Goal: Task Accomplishment & Management: Manage account settings

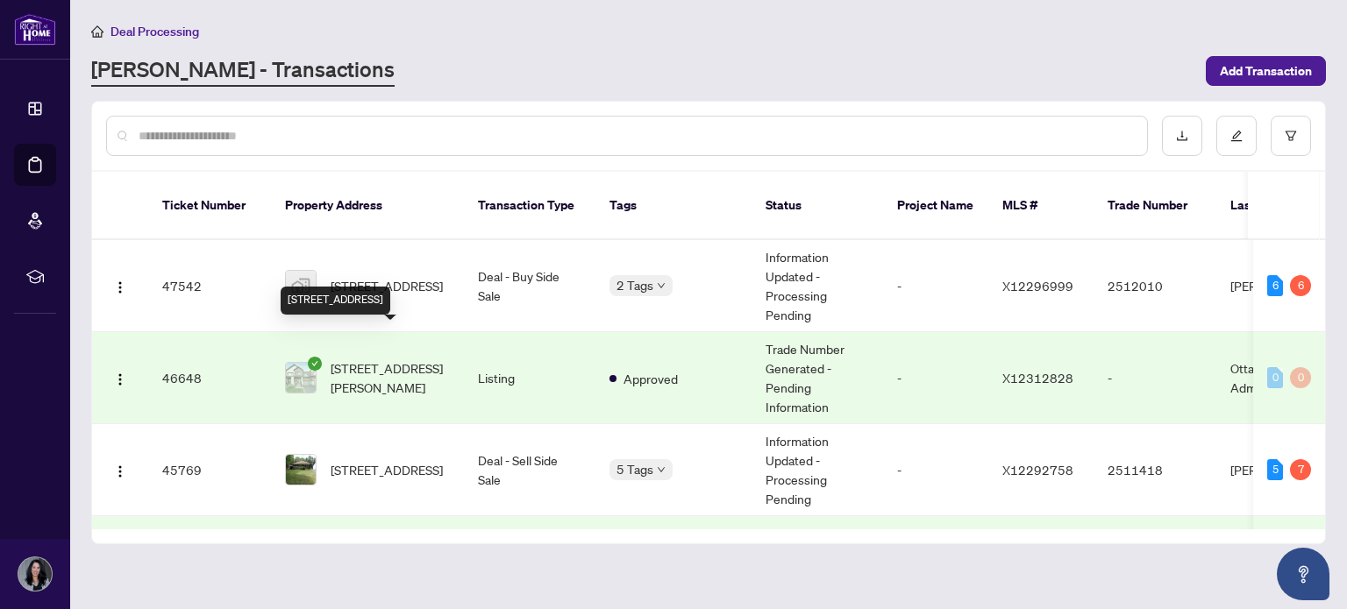
scroll to position [195, 0]
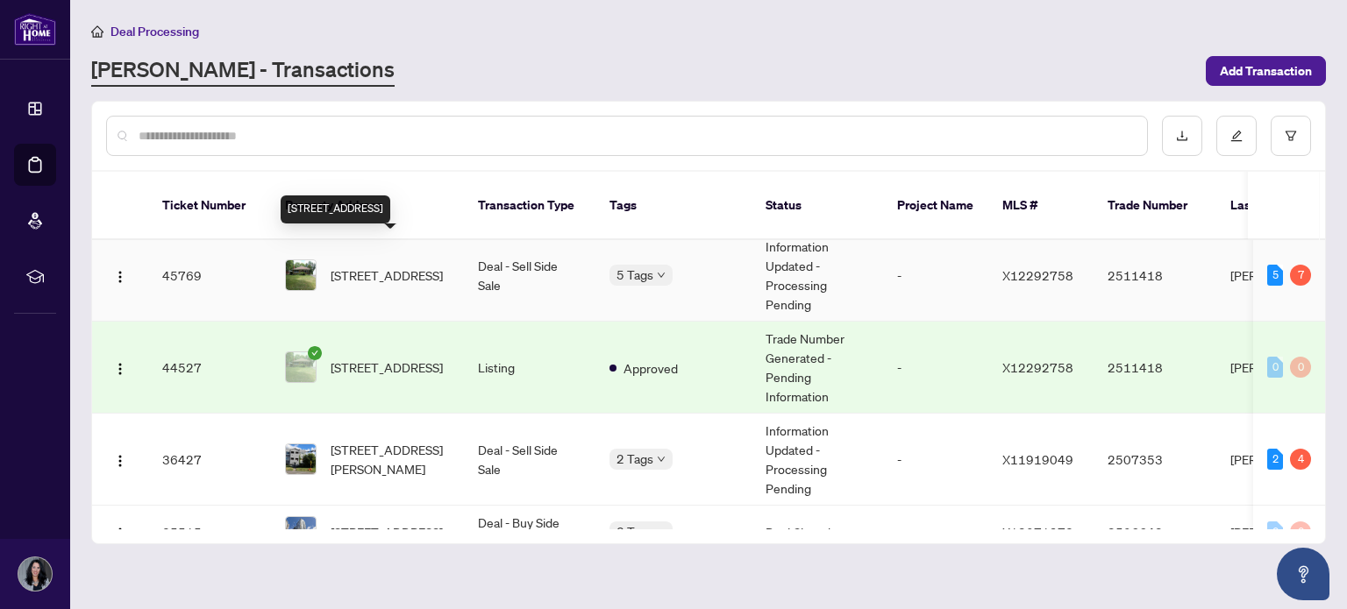
click at [388, 266] on span "[STREET_ADDRESS]" at bounding box center [387, 275] width 112 height 19
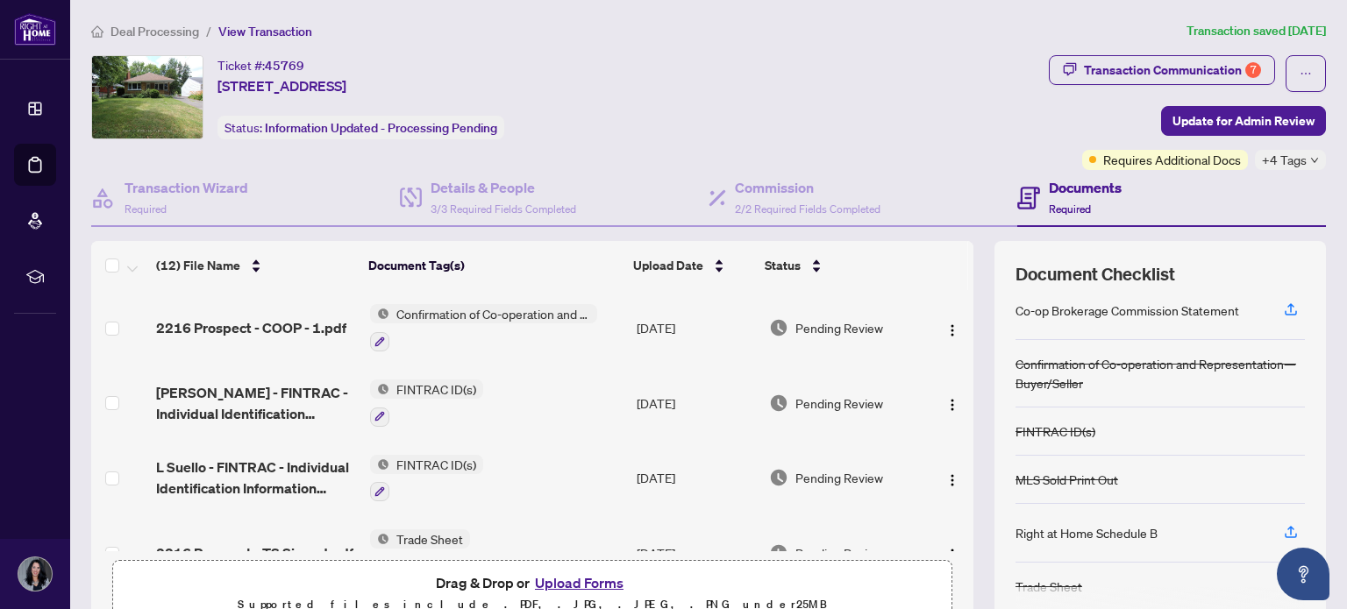
scroll to position [150, 0]
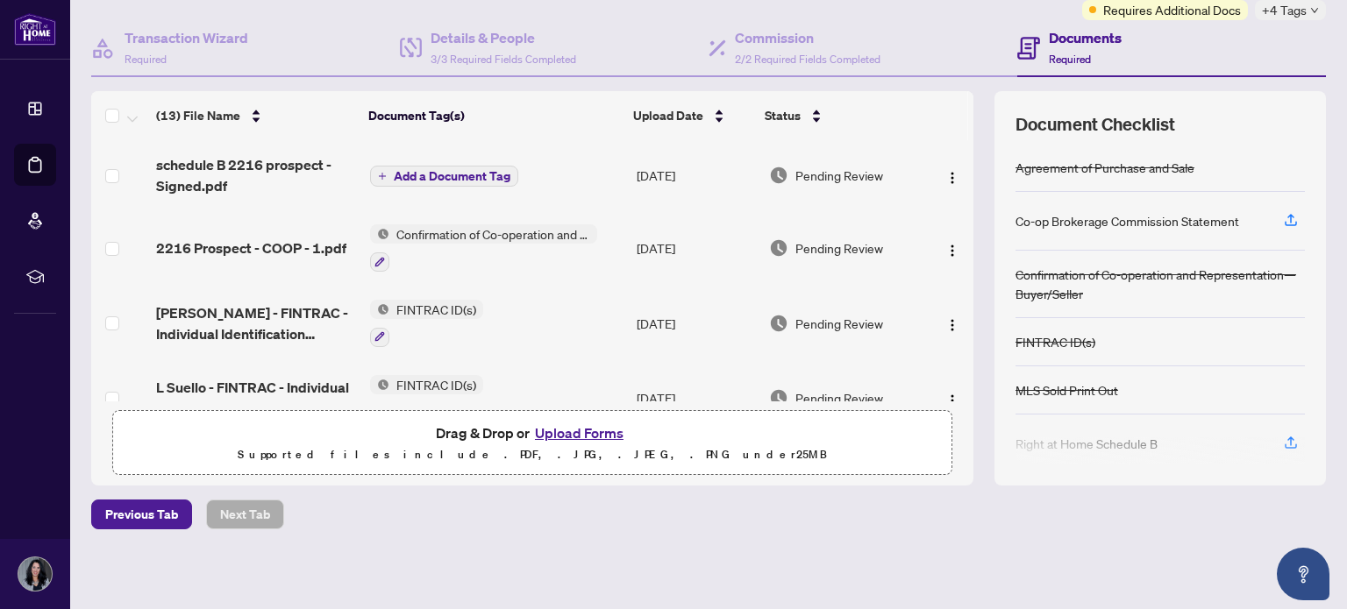
click at [411, 172] on span "Add a Document Tag" at bounding box center [452, 176] width 117 height 12
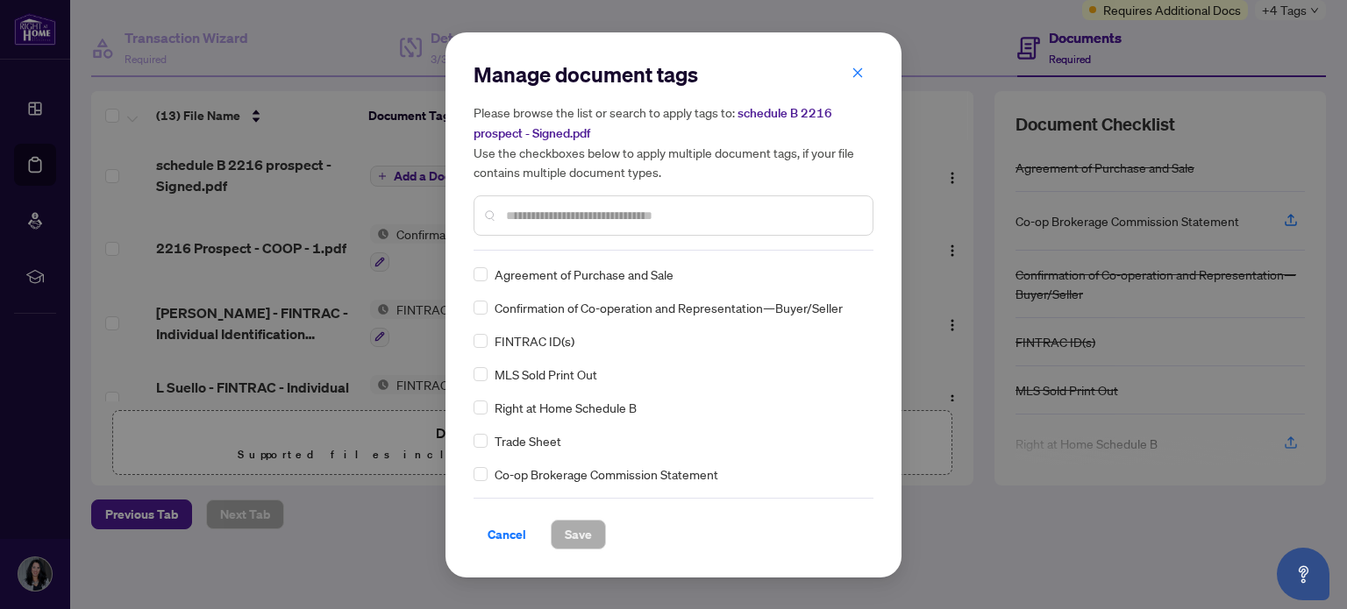
click at [575, 220] on input "text" at bounding box center [682, 215] width 353 height 19
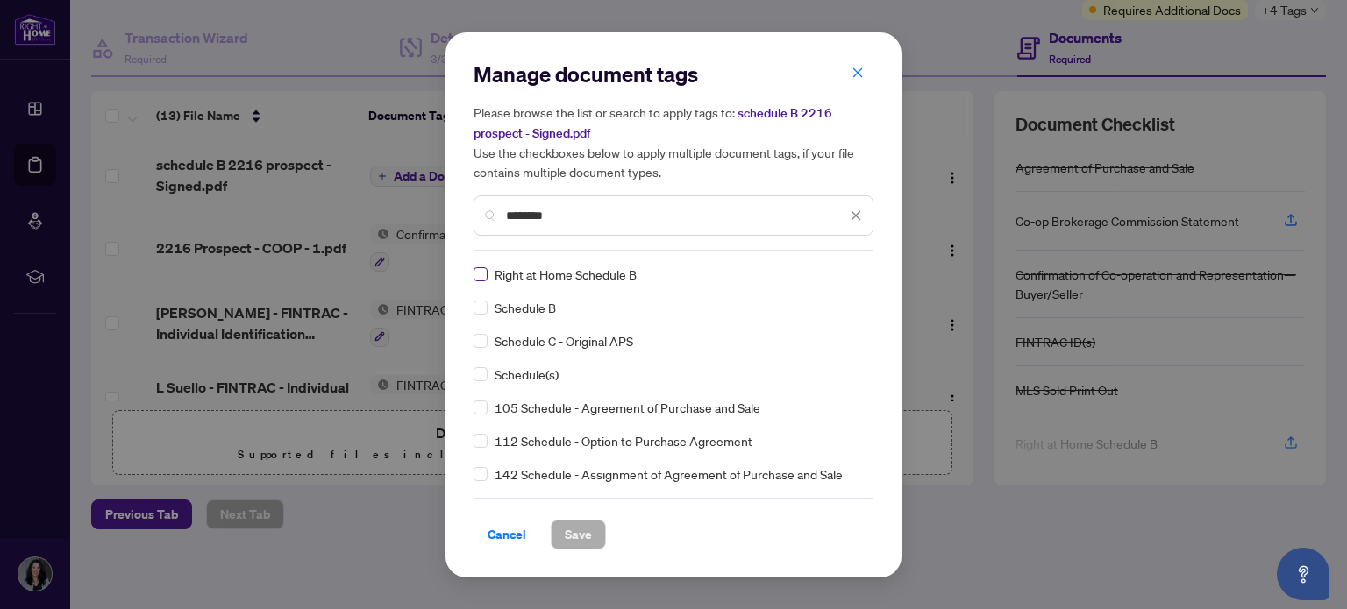
type input "********"
click at [577, 532] on span "Save" at bounding box center [578, 535] width 27 height 28
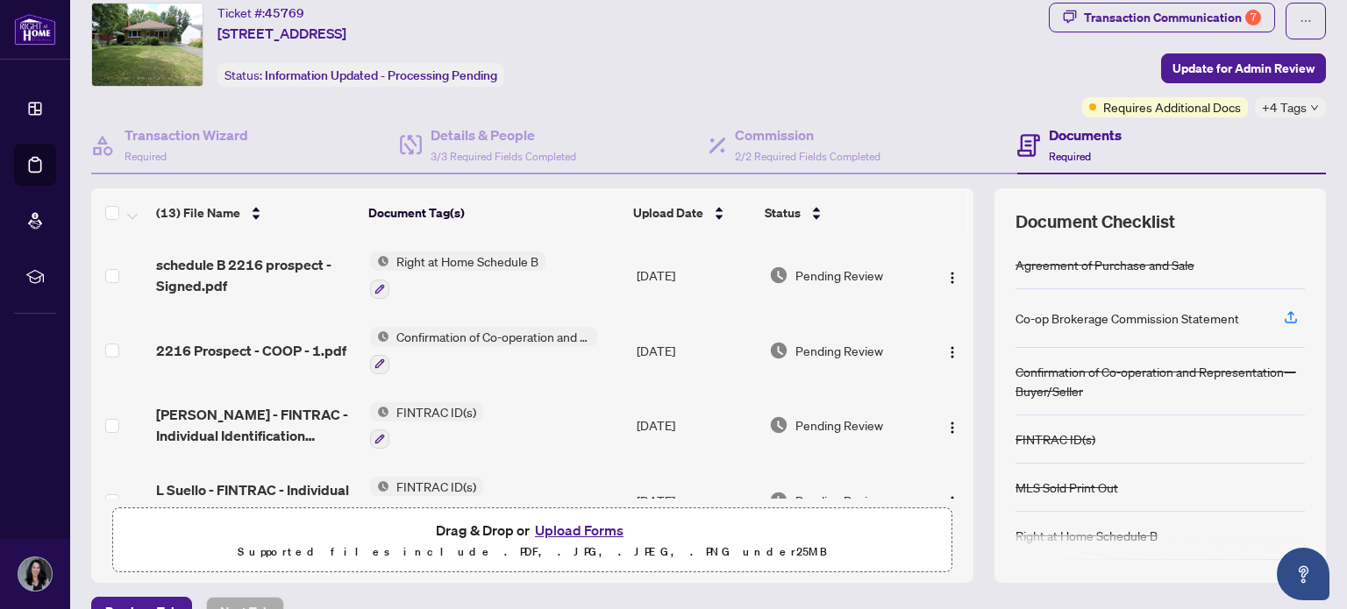
scroll to position [0, 0]
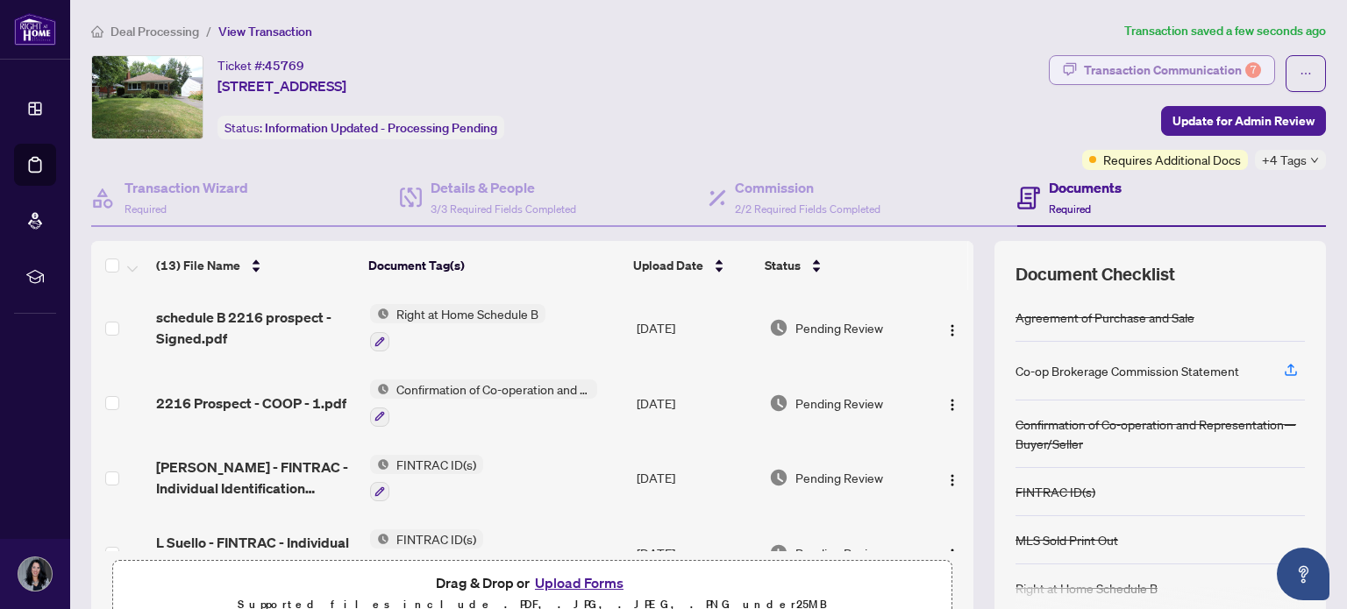
click at [1194, 73] on div "Transaction Communication 7" at bounding box center [1172, 70] width 177 height 28
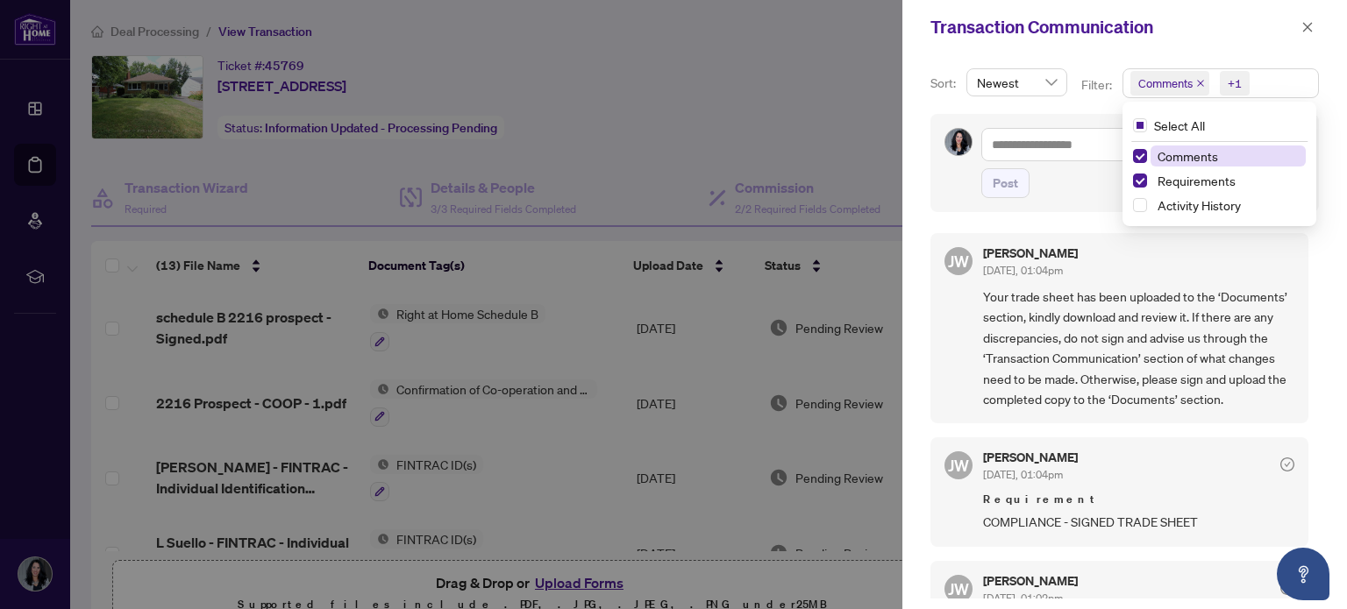
click at [1165, 83] on span "Comments" at bounding box center [1165, 84] width 54 height 18
click at [1151, 146] on span "Comments" at bounding box center [1228, 156] width 155 height 21
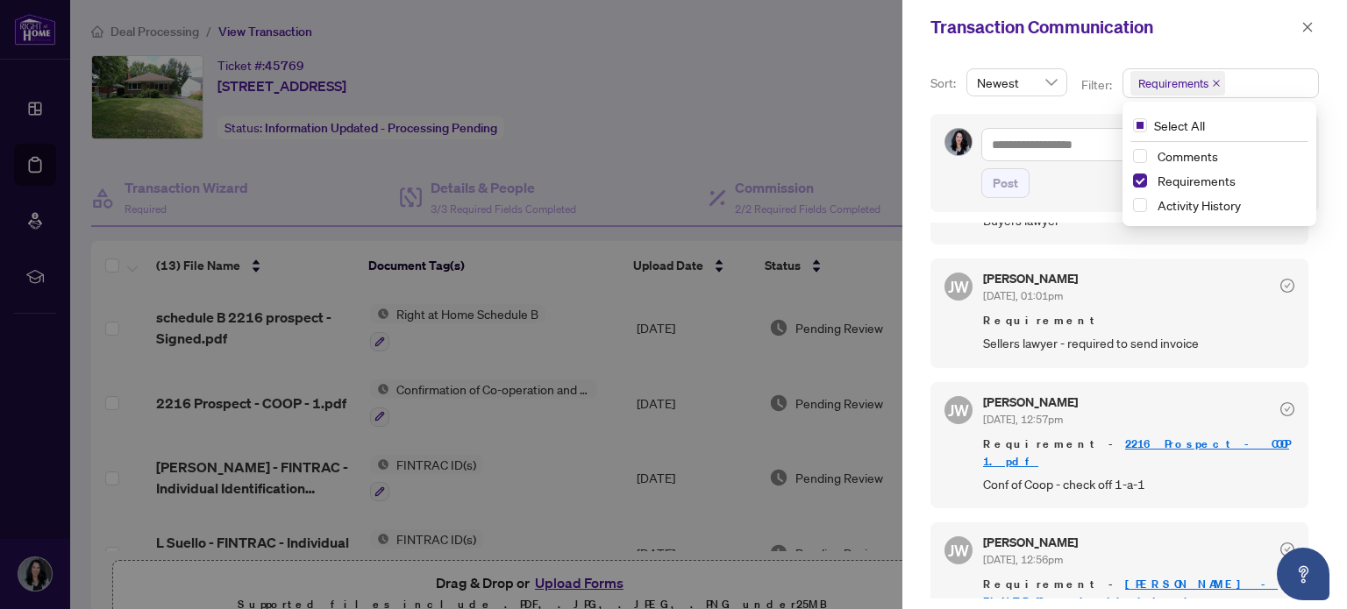
scroll to position [354, 0]
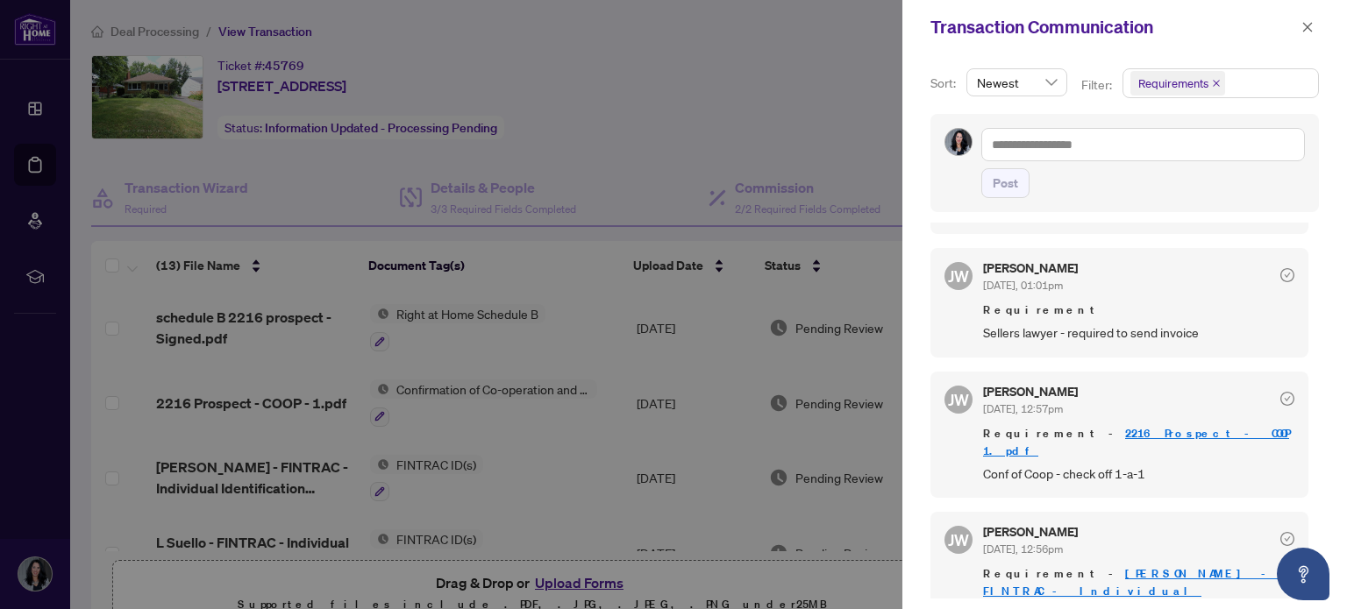
click at [810, 84] on div at bounding box center [673, 304] width 1347 height 609
click at [1310, 25] on icon "close" at bounding box center [1308, 27] width 10 height 10
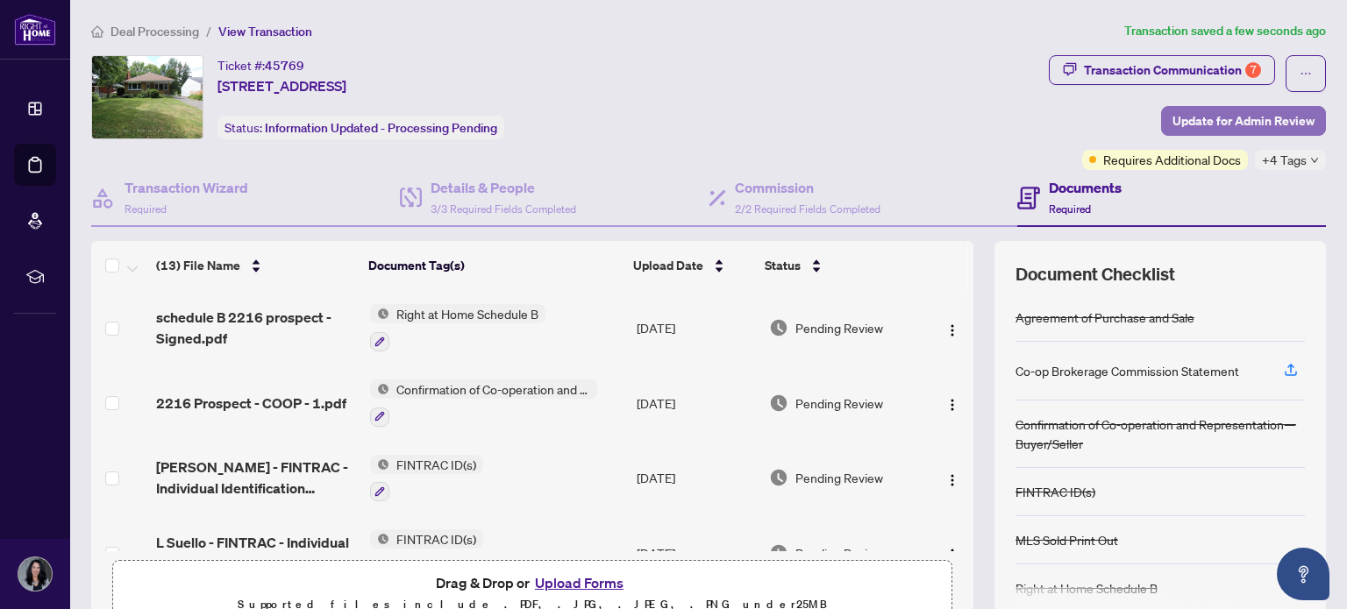
click at [1217, 122] on span "Update for Admin Review" at bounding box center [1243, 121] width 142 height 28
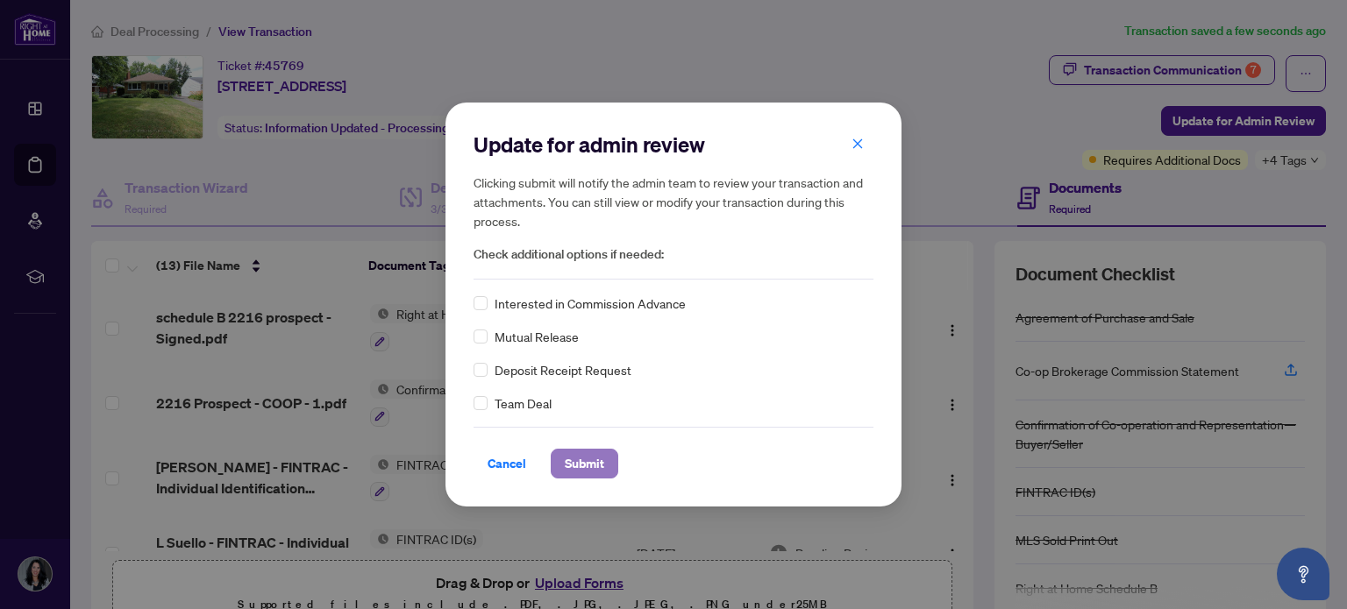
click at [582, 463] on span "Submit" at bounding box center [584, 464] width 39 height 28
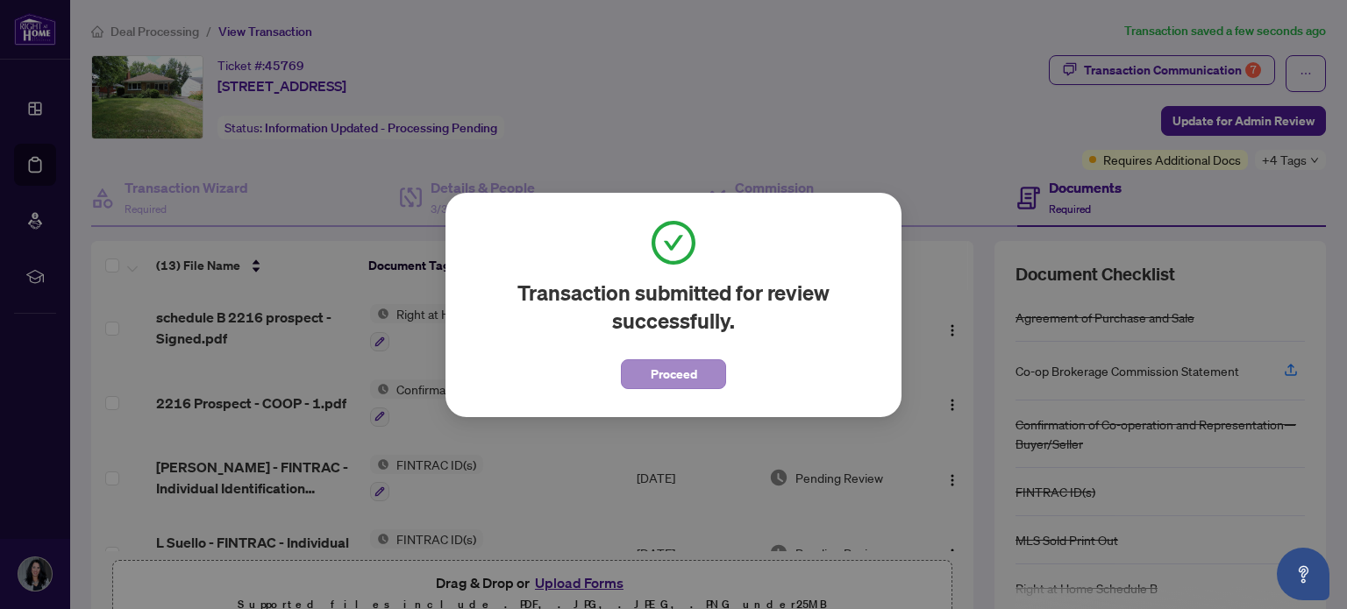
drag, startPoint x: 582, startPoint y: 463, endPoint x: 673, endPoint y: 362, distance: 135.4
click at [673, 362] on div "Transaction submitted for review successfully. Proceed Cancel OK" at bounding box center [673, 304] width 1347 height 609
click at [673, 362] on span "Proceed" at bounding box center [674, 374] width 46 height 28
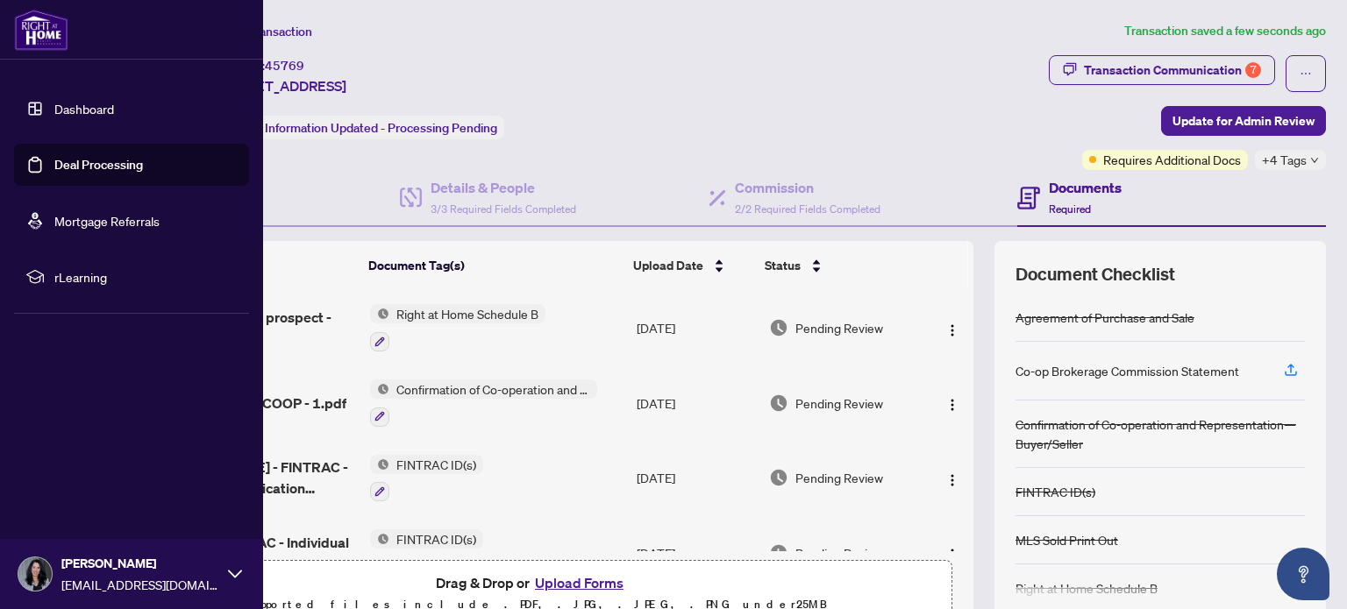
click at [78, 161] on link "Deal Processing" at bounding box center [98, 165] width 89 height 16
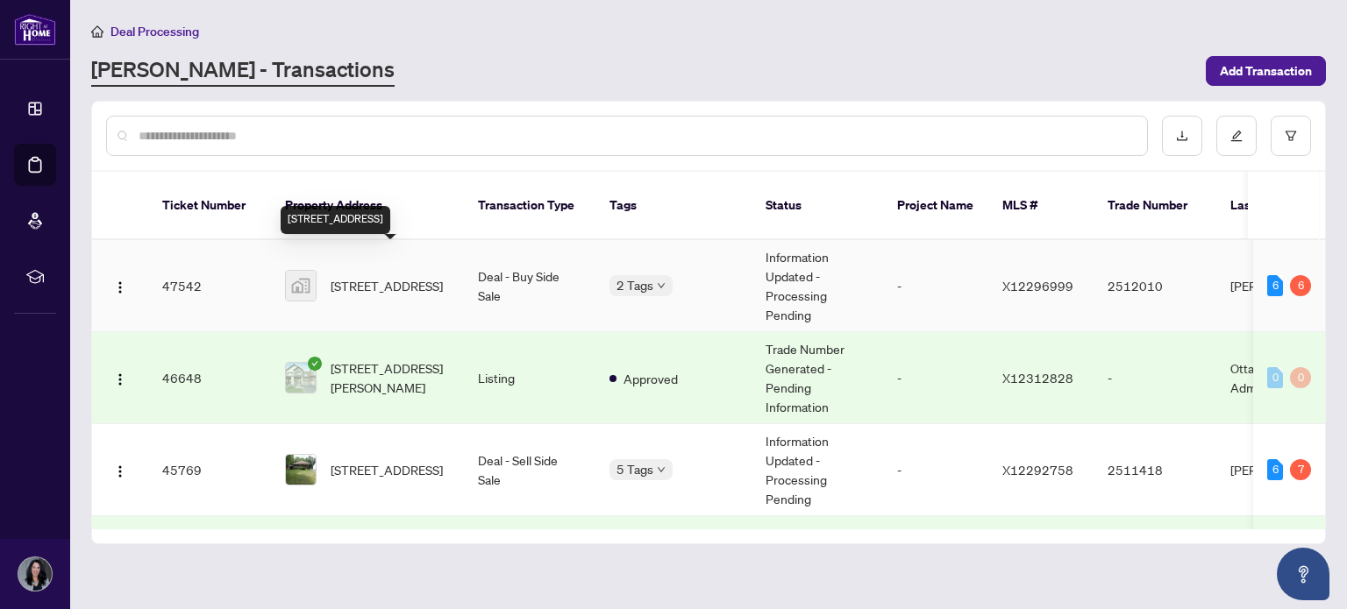
click at [377, 276] on span "[STREET_ADDRESS]" at bounding box center [387, 285] width 112 height 19
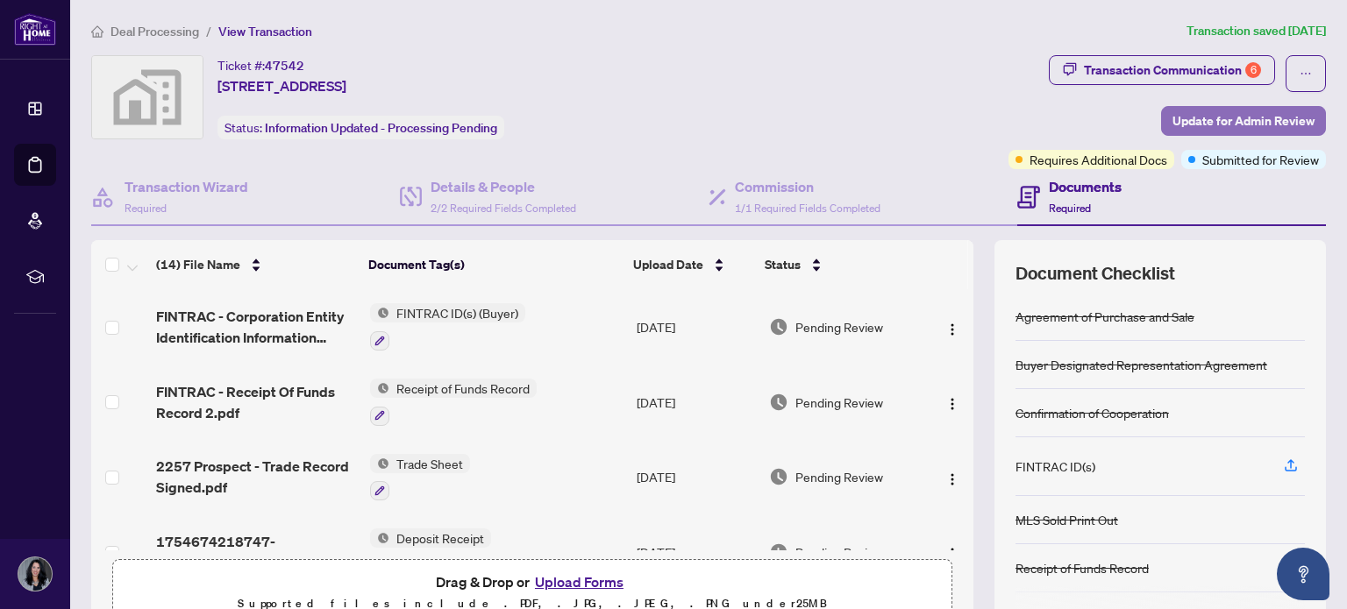
click at [1207, 127] on span "Update for Admin Review" at bounding box center [1243, 121] width 142 height 28
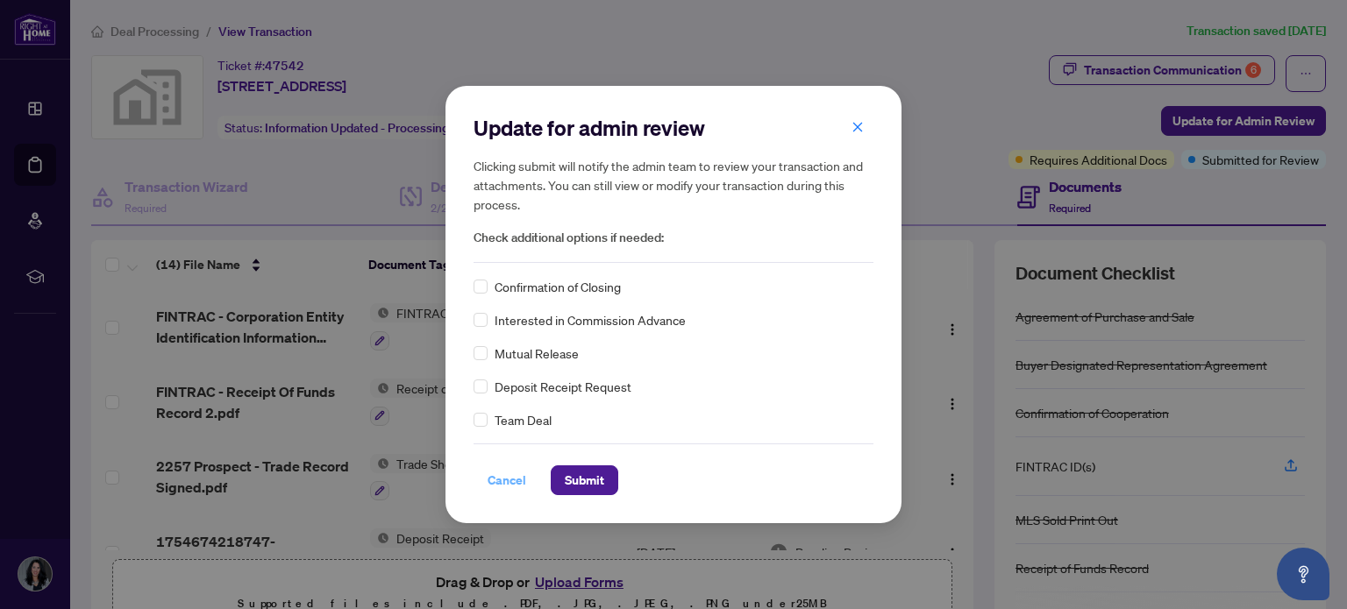
click at [505, 481] on span "Cancel" at bounding box center [507, 481] width 39 height 28
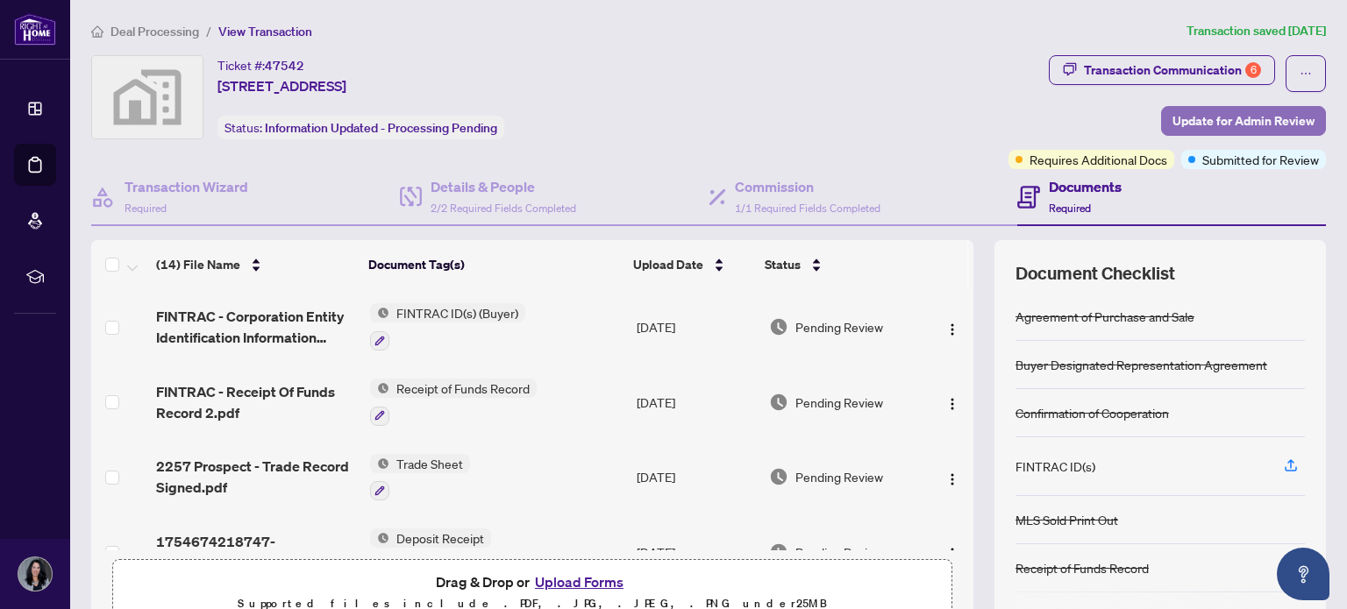
click at [1245, 119] on span "Update for Admin Review" at bounding box center [1243, 121] width 142 height 28
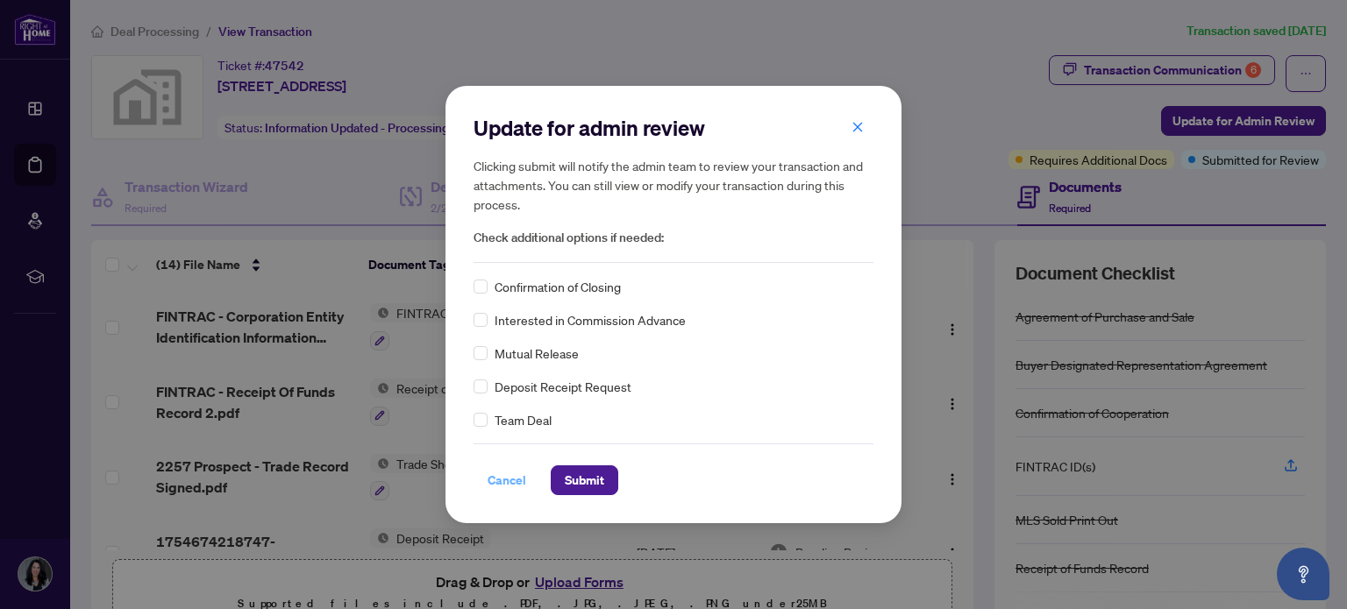
click at [502, 481] on span "Cancel" at bounding box center [507, 481] width 39 height 28
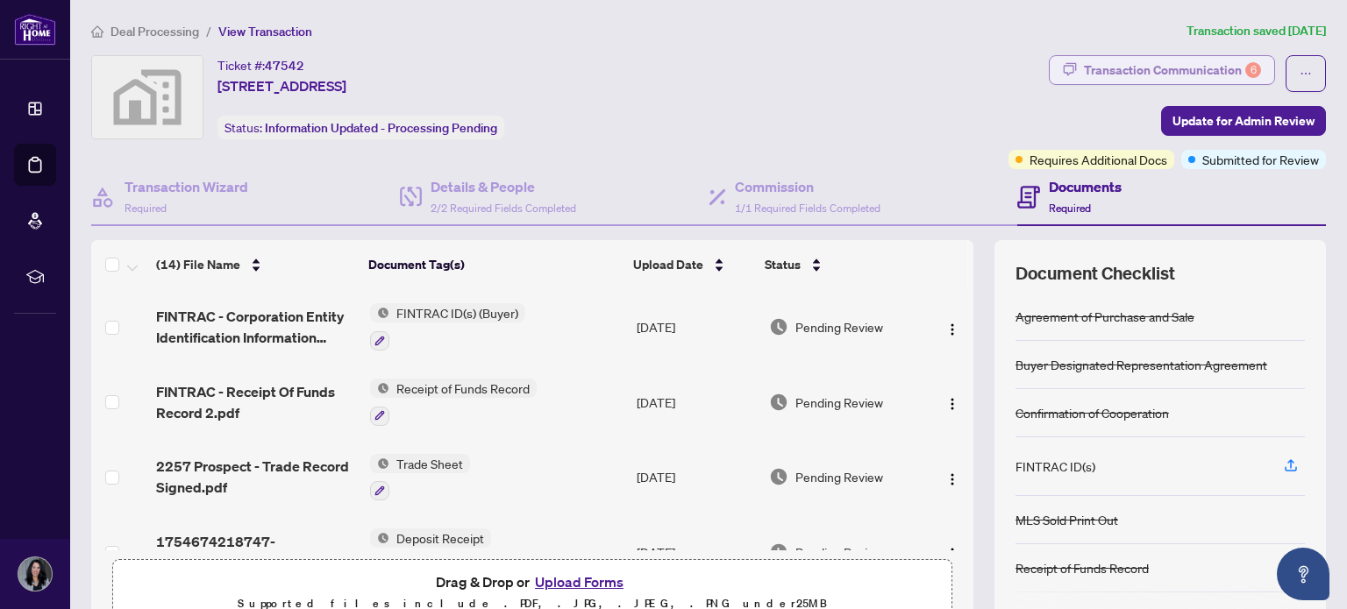
click at [1143, 64] on div "Transaction Communication 6" at bounding box center [1172, 70] width 177 height 28
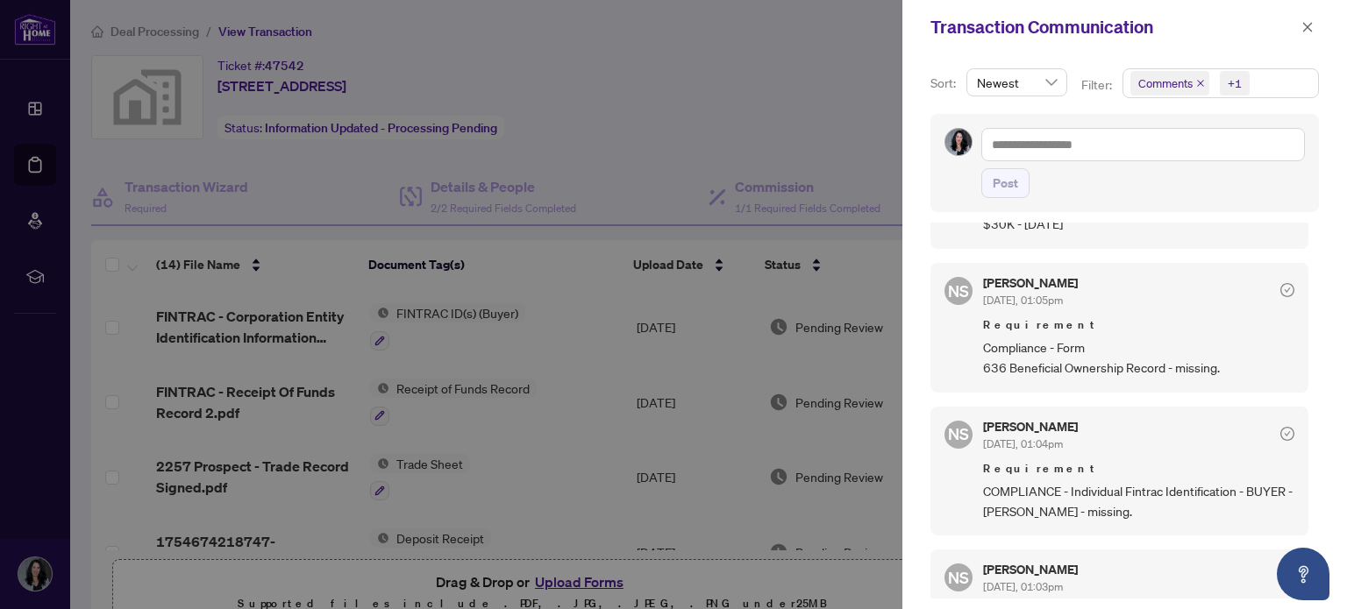
scroll to position [566, 0]
click at [1305, 29] on icon "close" at bounding box center [1308, 27] width 10 height 10
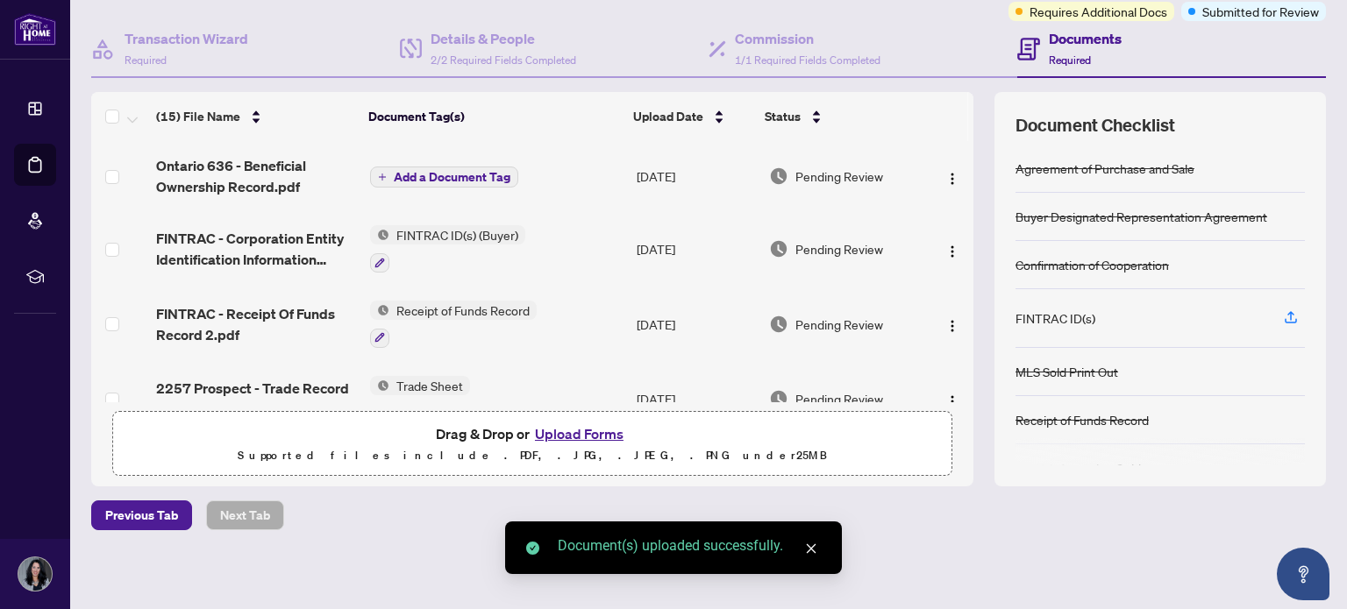
scroll to position [81, 0]
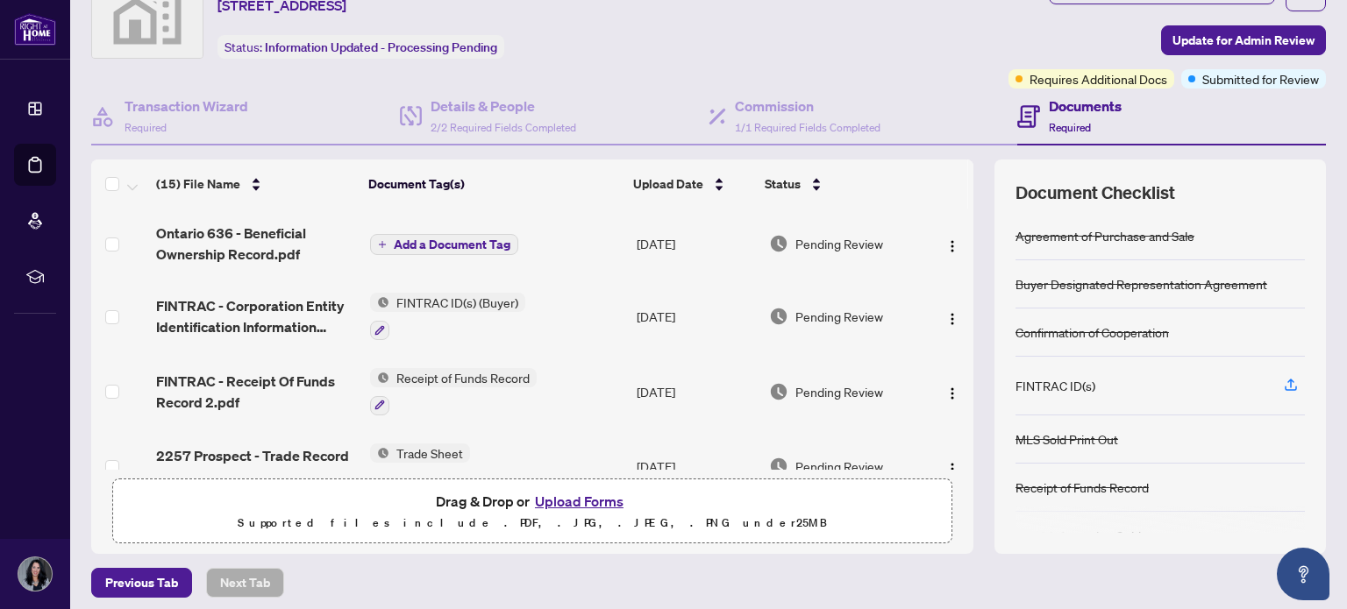
click at [411, 239] on span "Add a Document Tag" at bounding box center [452, 245] width 117 height 12
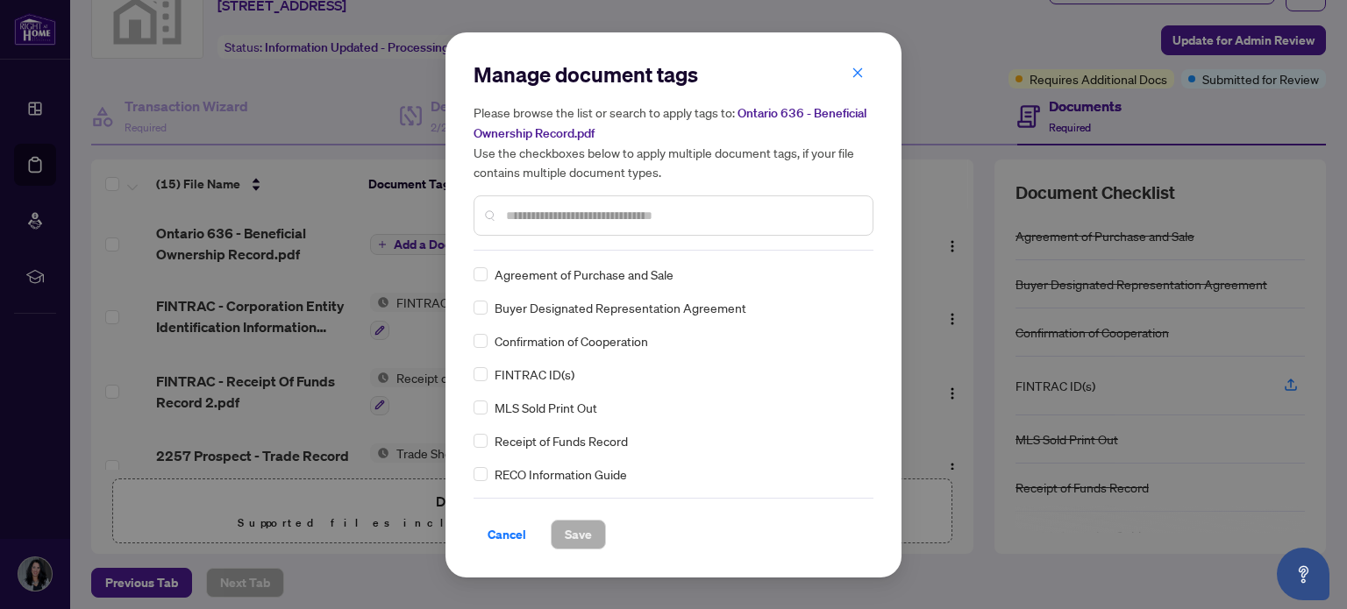
click at [631, 222] on input "text" at bounding box center [682, 215] width 353 height 19
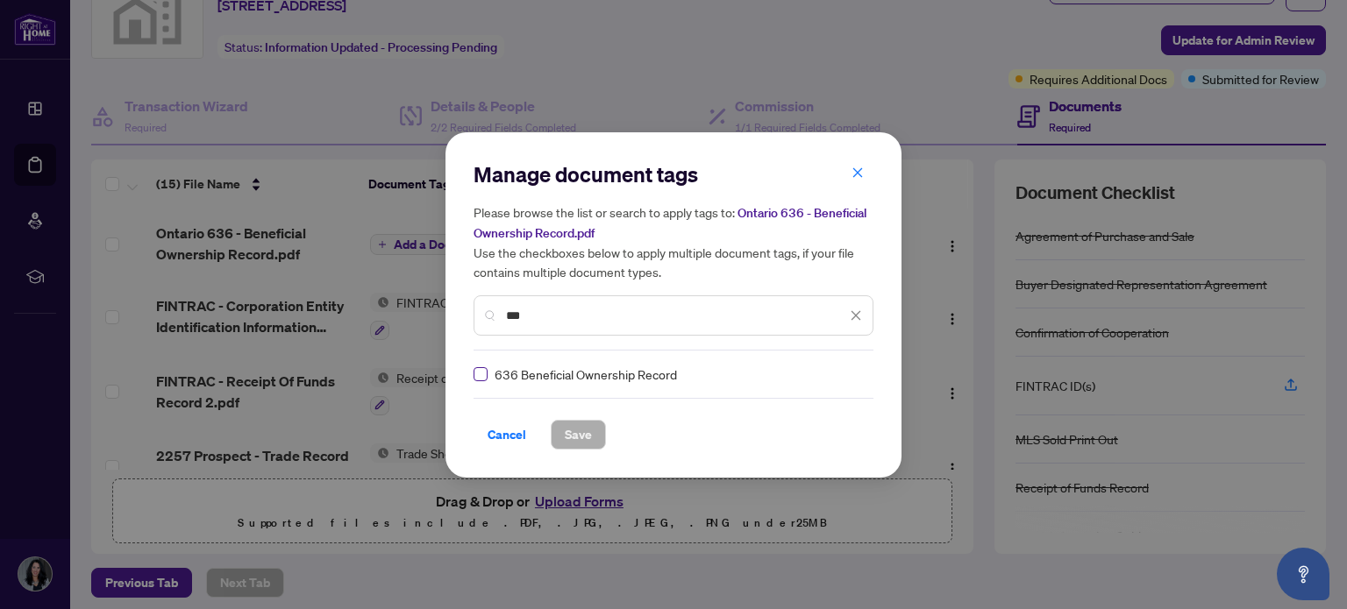
type input "***"
click at [568, 431] on span "Save" at bounding box center [578, 435] width 27 height 28
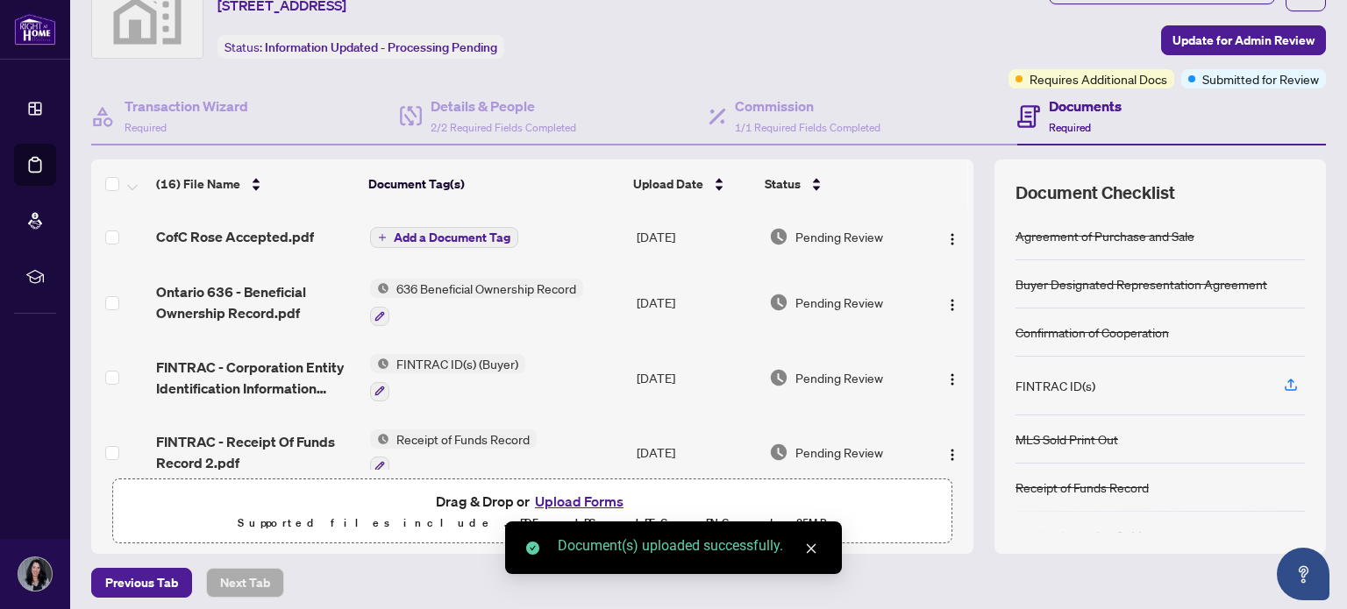
scroll to position [0, 0]
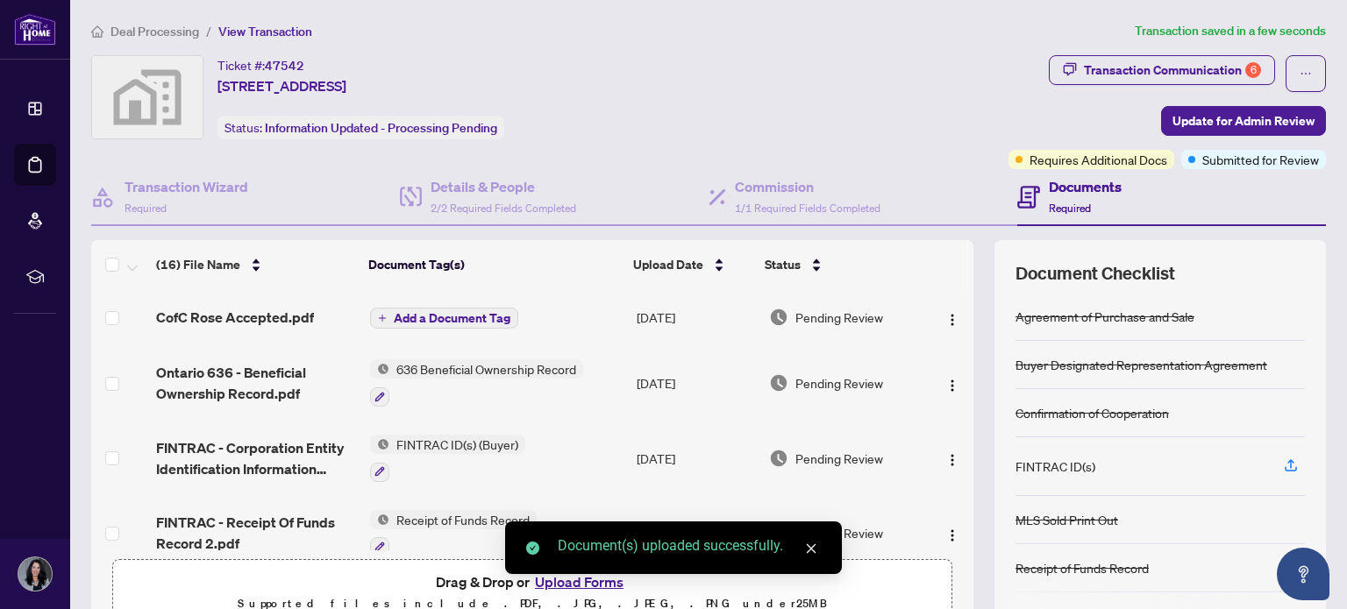
click at [427, 312] on span "Add a Document Tag" at bounding box center [452, 318] width 117 height 12
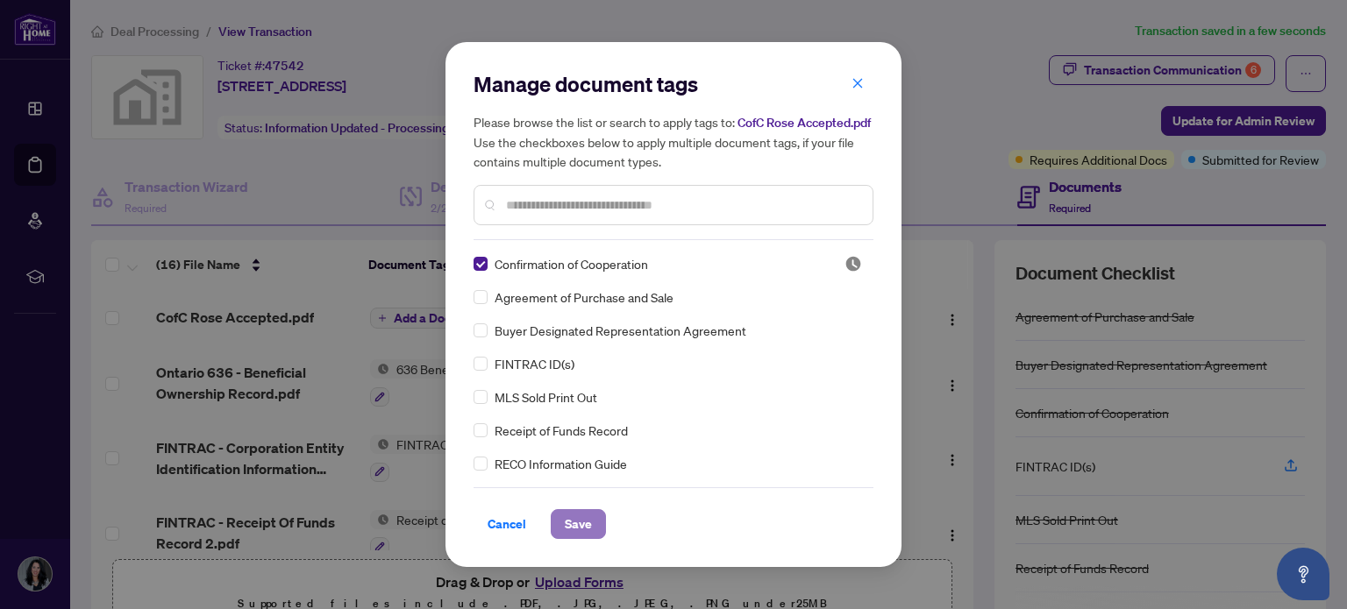
click at [574, 522] on span "Save" at bounding box center [578, 524] width 27 height 28
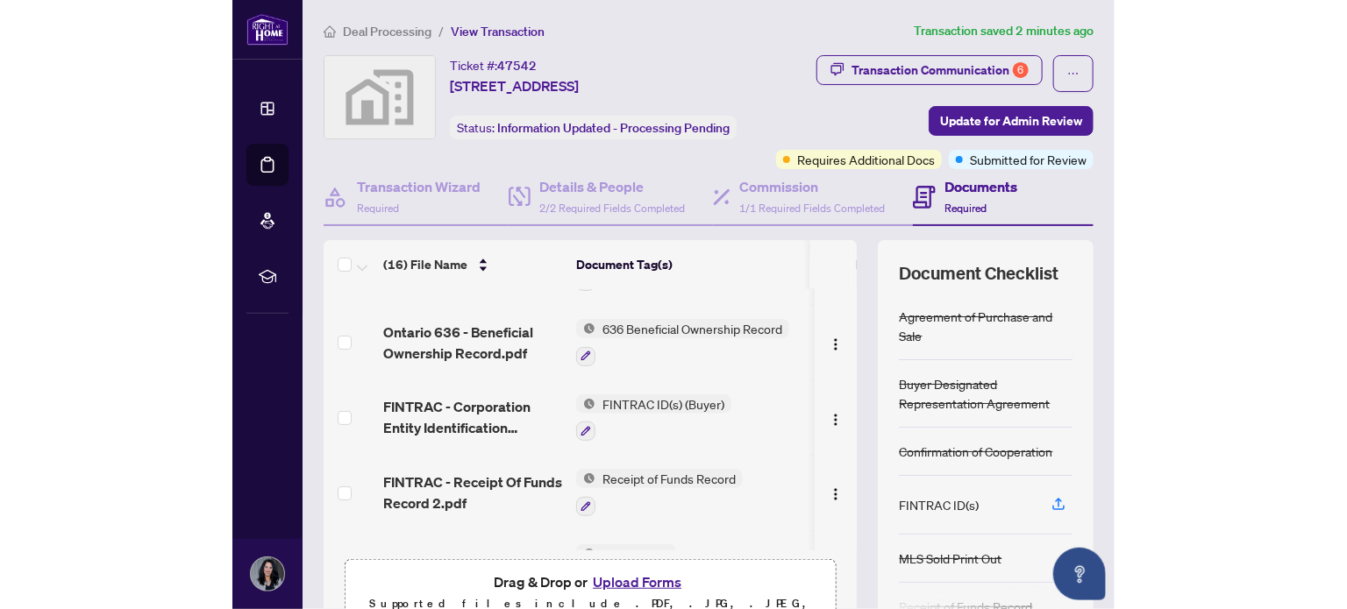
scroll to position [63, 0]
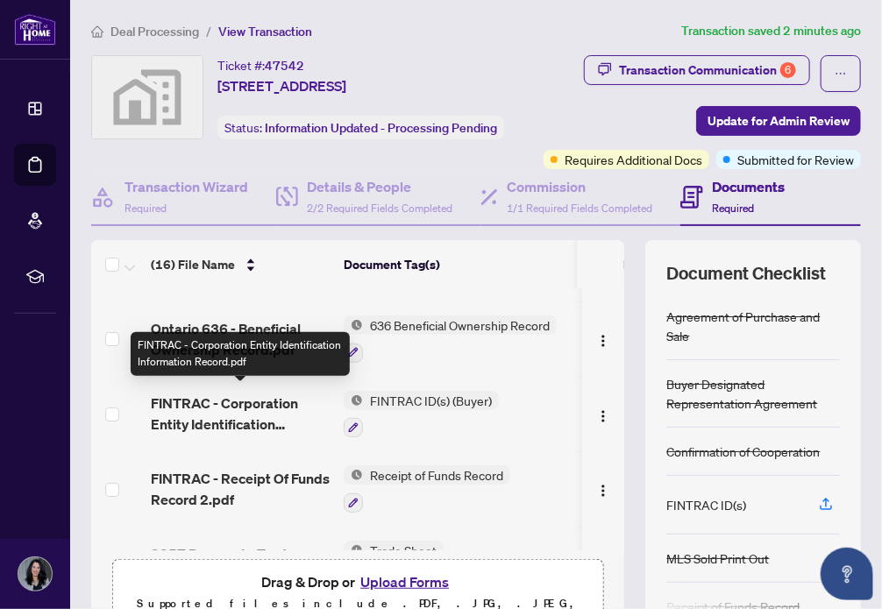
click at [230, 403] on span "FINTRAC - Corporation Entity Identification Information Record.pdf" at bounding box center [240, 414] width 179 height 42
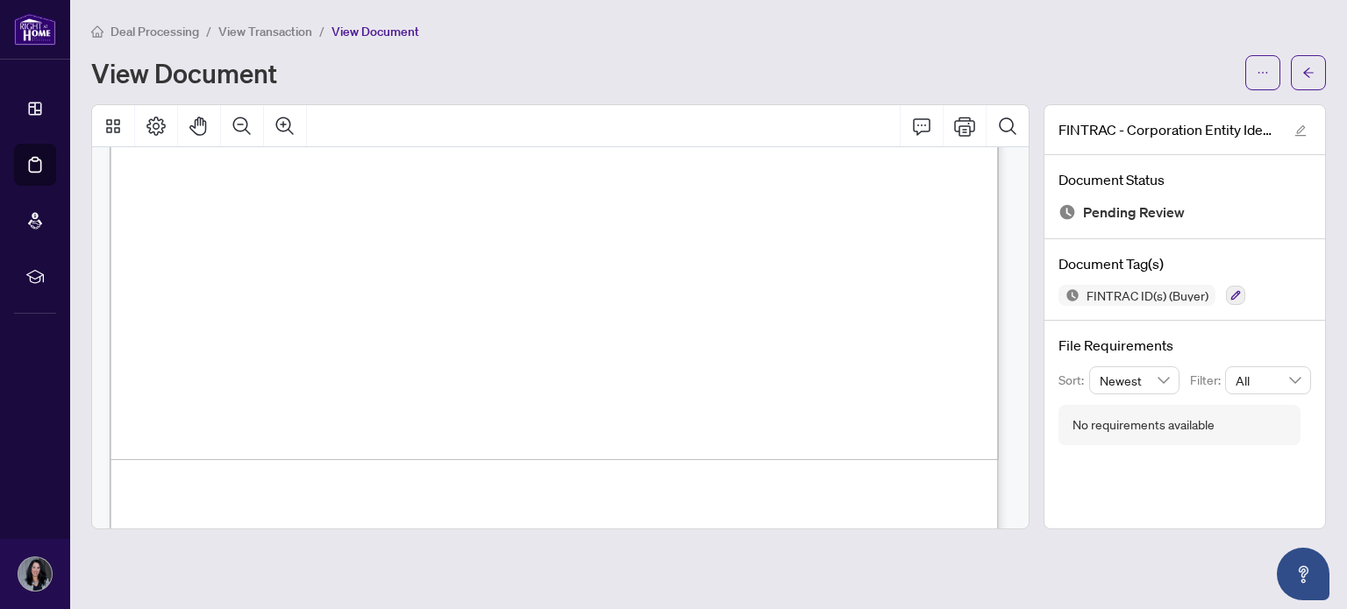
scroll to position [4342, 0]
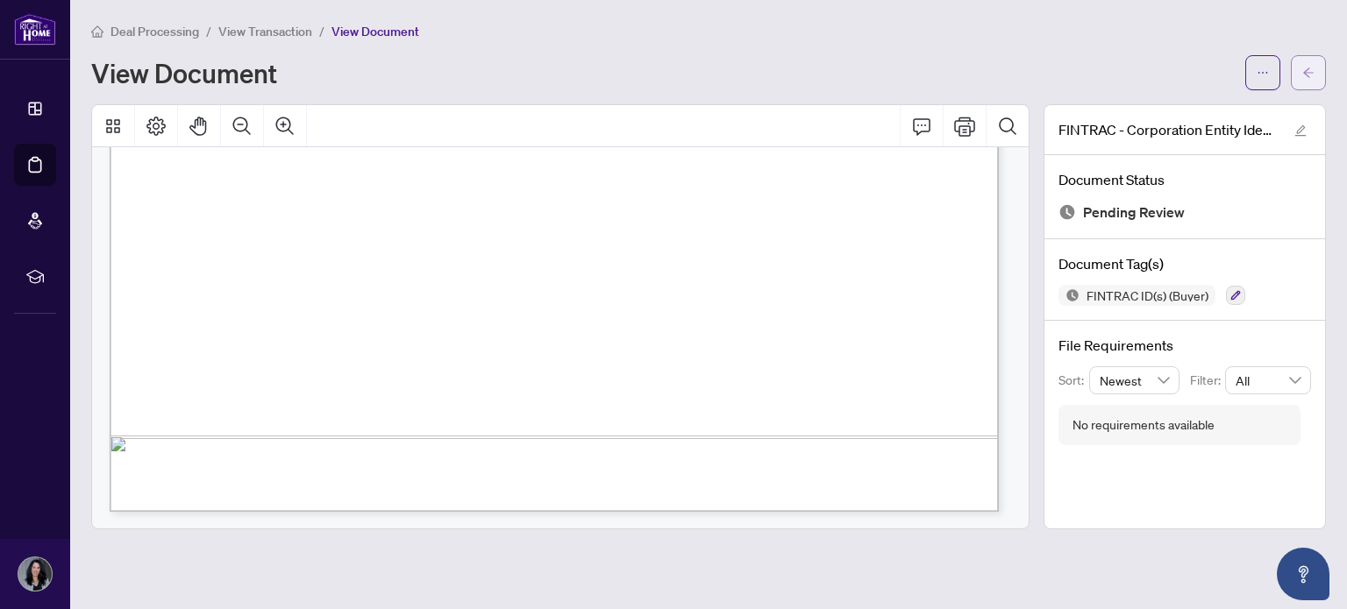
click at [1314, 62] on button "button" at bounding box center [1308, 72] width 35 height 35
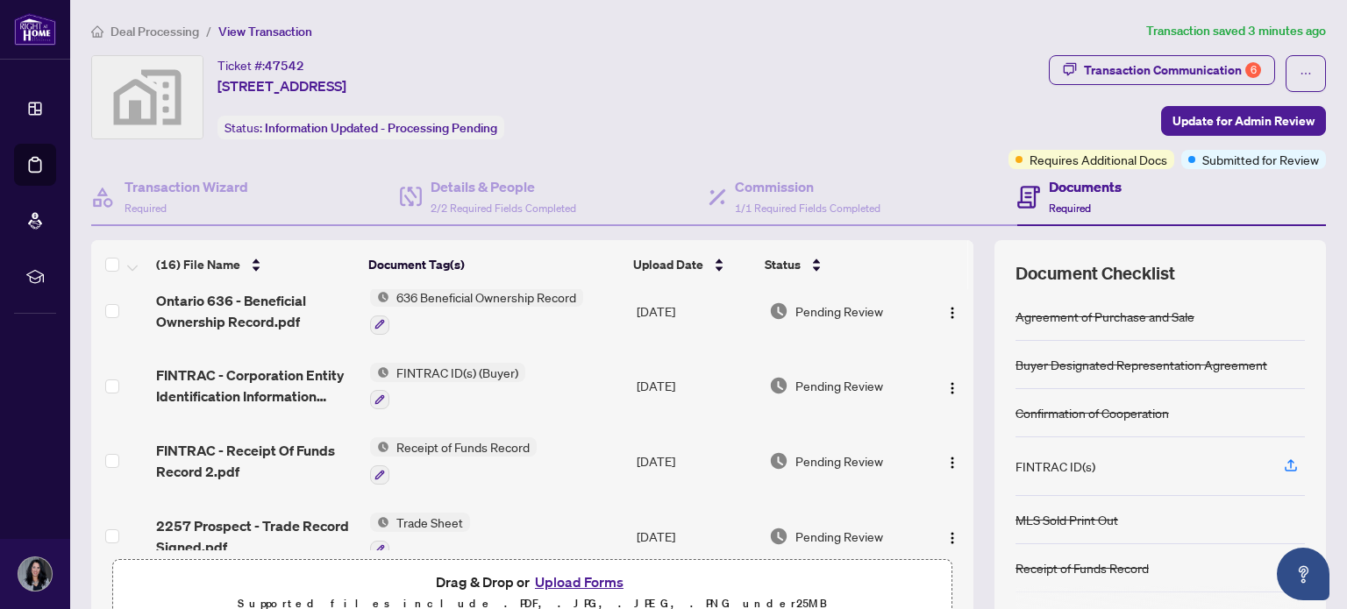
scroll to position [96, 0]
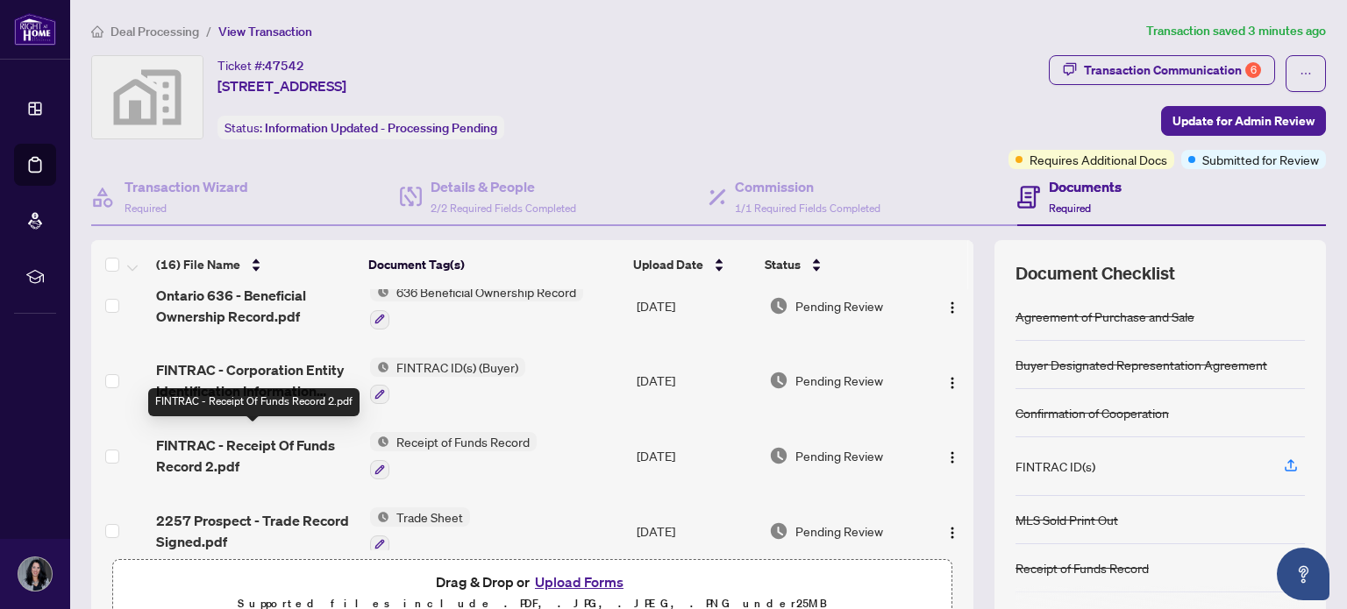
click at [281, 442] on span "FINTRAC - Receipt Of Funds Record 2.pdf" at bounding box center [255, 456] width 199 height 42
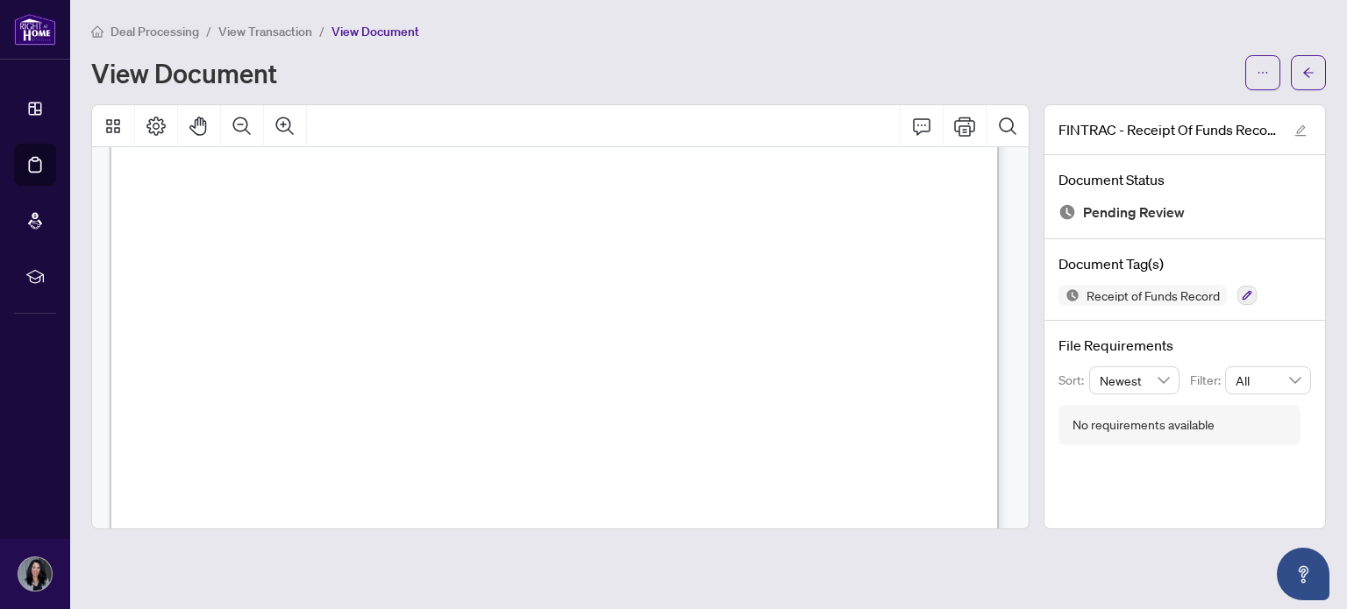
scroll to position [1699, 0]
drag, startPoint x: 452, startPoint y: 287, endPoint x: 951, endPoint y: 287, distance: 498.1
click at [897, 287] on span "Auto Dealership owner, M G Interantional Auto Sales, [STREET_ADDRESS]" at bounding box center [674, 290] width 445 height 11
drag, startPoint x: 583, startPoint y: 441, endPoint x: 713, endPoint y: 438, distance: 129.8
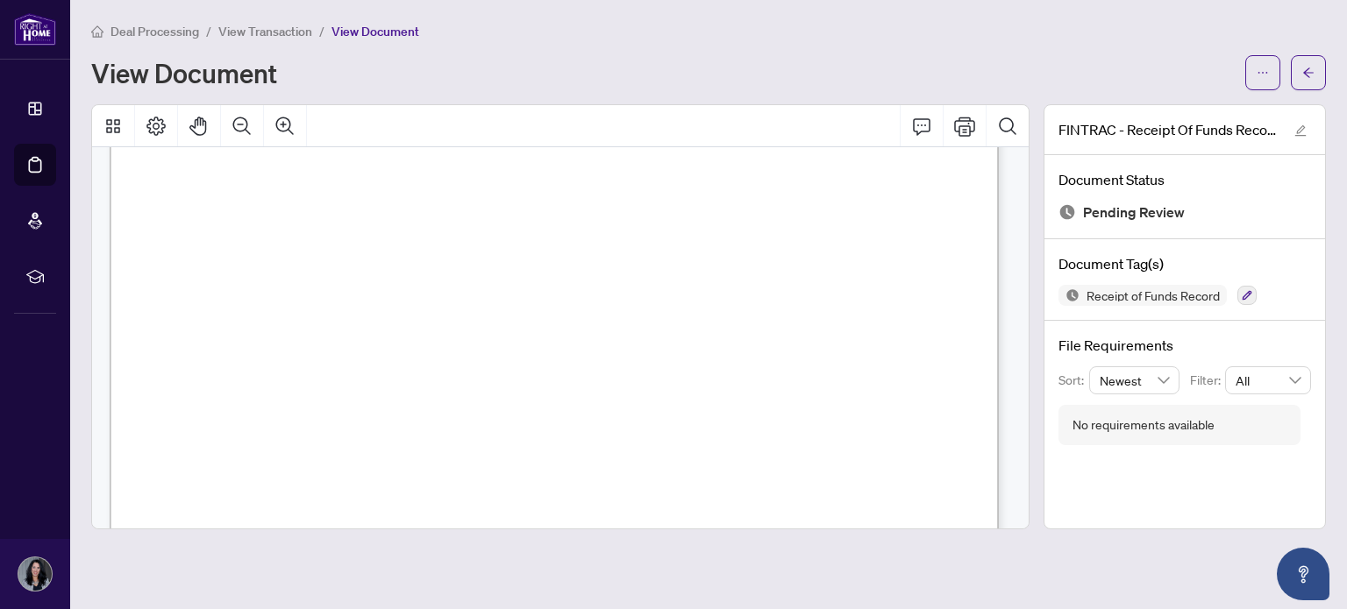
drag, startPoint x: 720, startPoint y: 438, endPoint x: 581, endPoint y: 440, distance: 138.6
click at [581, 440] on span "(must view the original and have a photo)" at bounding box center [606, 436] width 164 height 11
drag, startPoint x: 581, startPoint y: 440, endPoint x: 652, endPoint y: 436, distance: 71.2
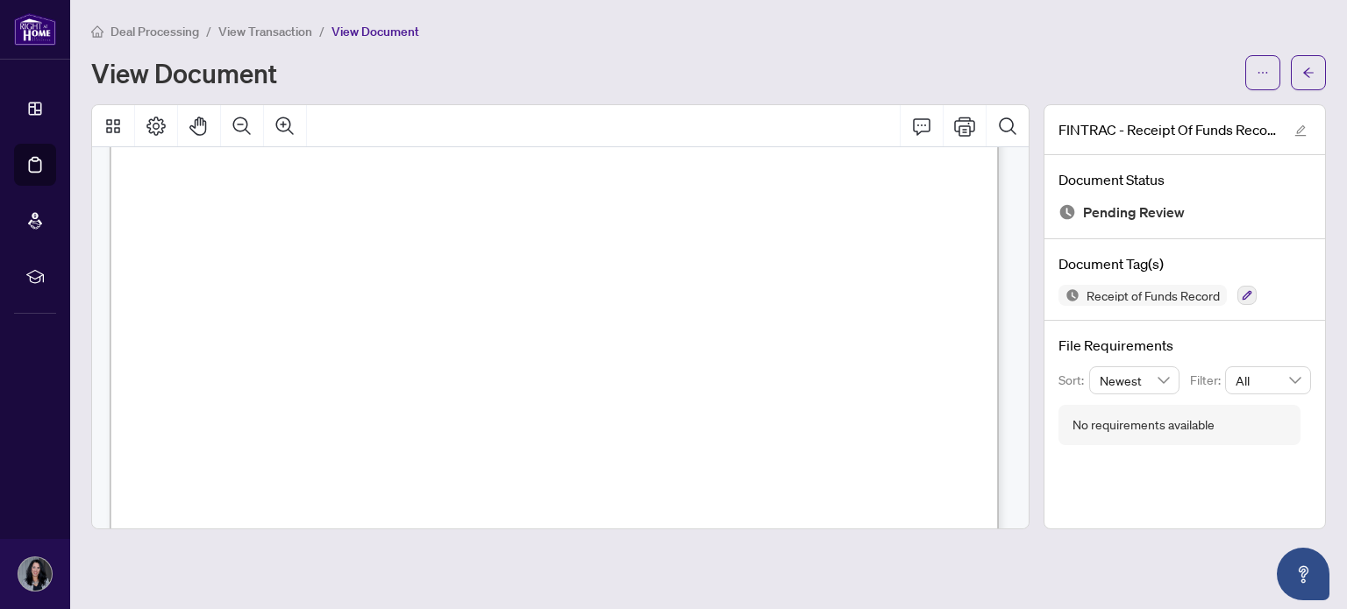
click at [652, 436] on span "A4894 54406 40802" at bounding box center [648, 440] width 123 height 14
drag, startPoint x: 588, startPoint y: 438, endPoint x: 717, endPoint y: 435, distance: 129.8
click at [709, 435] on span "A4894 54406 40802" at bounding box center [648, 440] width 123 height 14
drag, startPoint x: 449, startPoint y: 480, endPoint x: 336, endPoint y: 477, distance: 113.2
click at [336, 477] on span "[DATE]" at bounding box center [357, 477] width 46 height 14
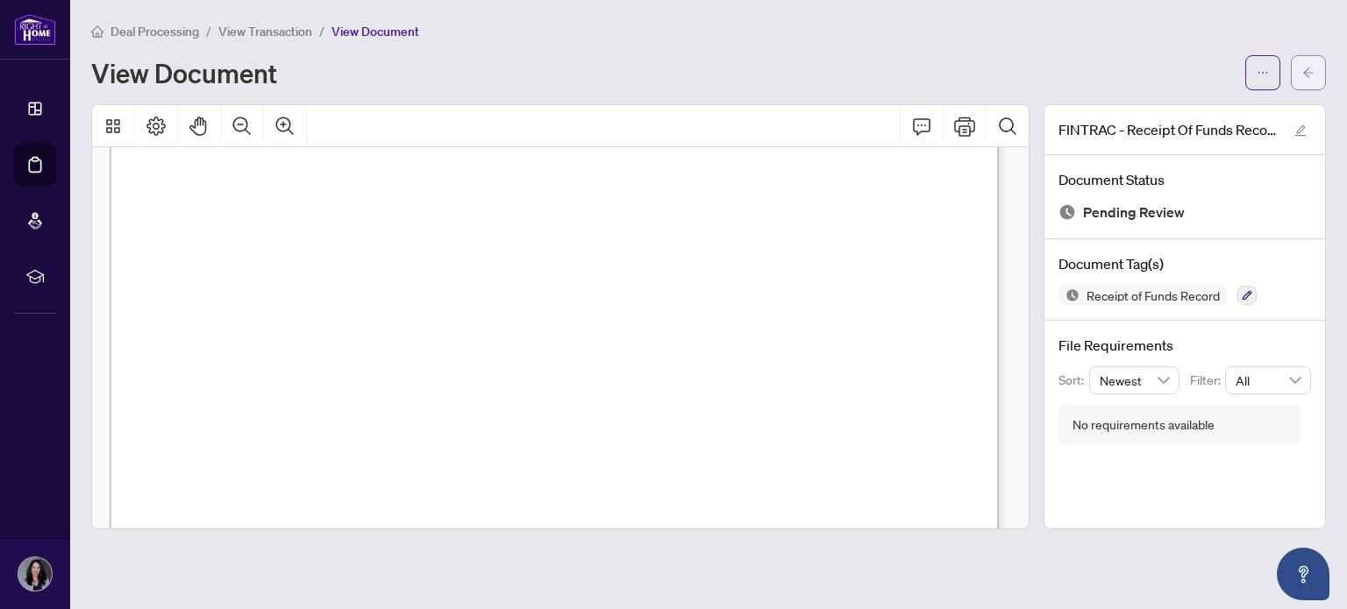
click at [1307, 77] on icon "arrow-left" at bounding box center [1308, 73] width 12 height 12
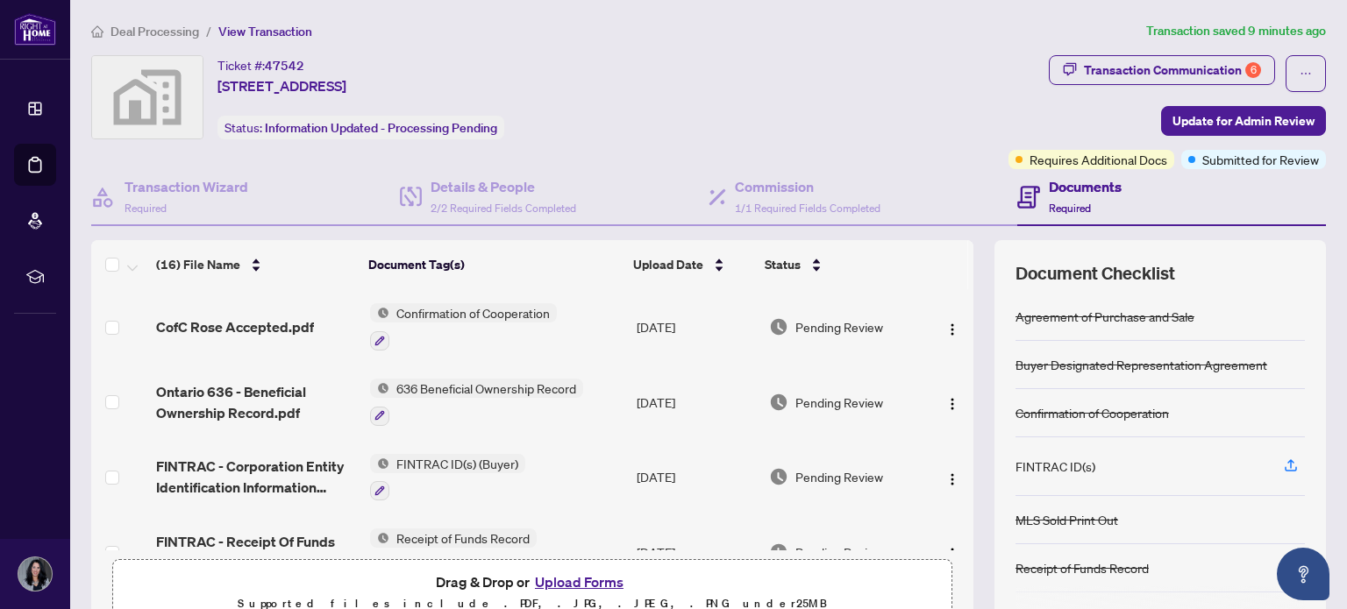
scroll to position [148, 0]
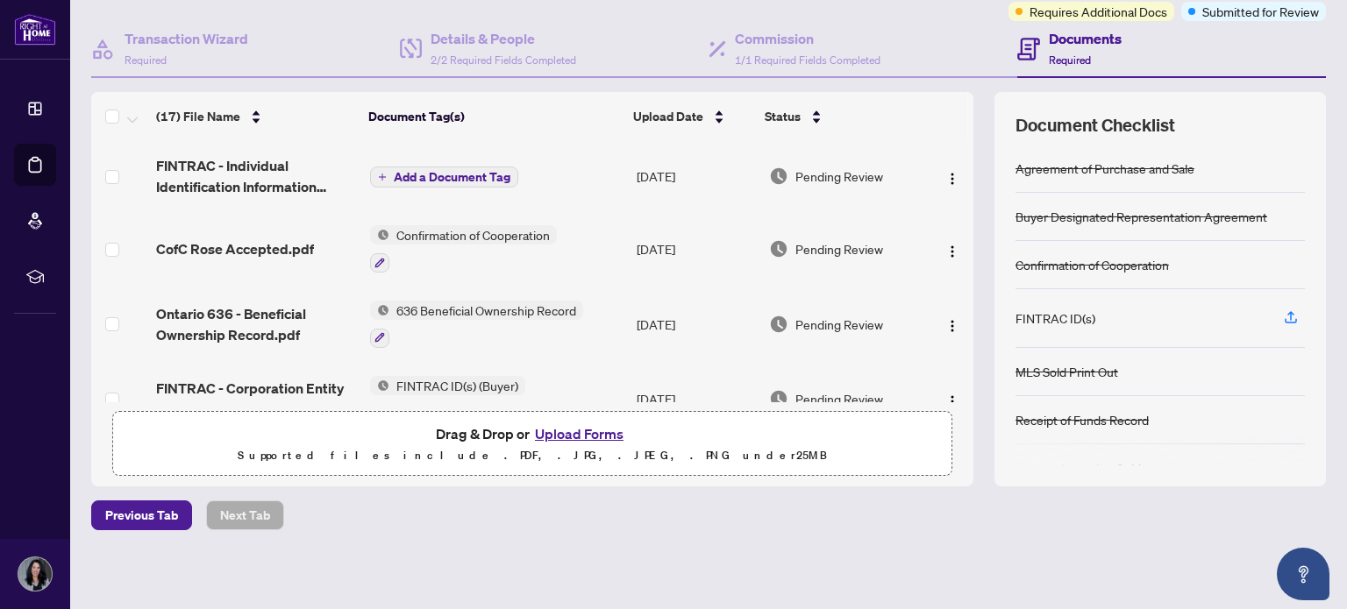
click at [442, 178] on span "Add a Document Tag" at bounding box center [452, 177] width 117 height 12
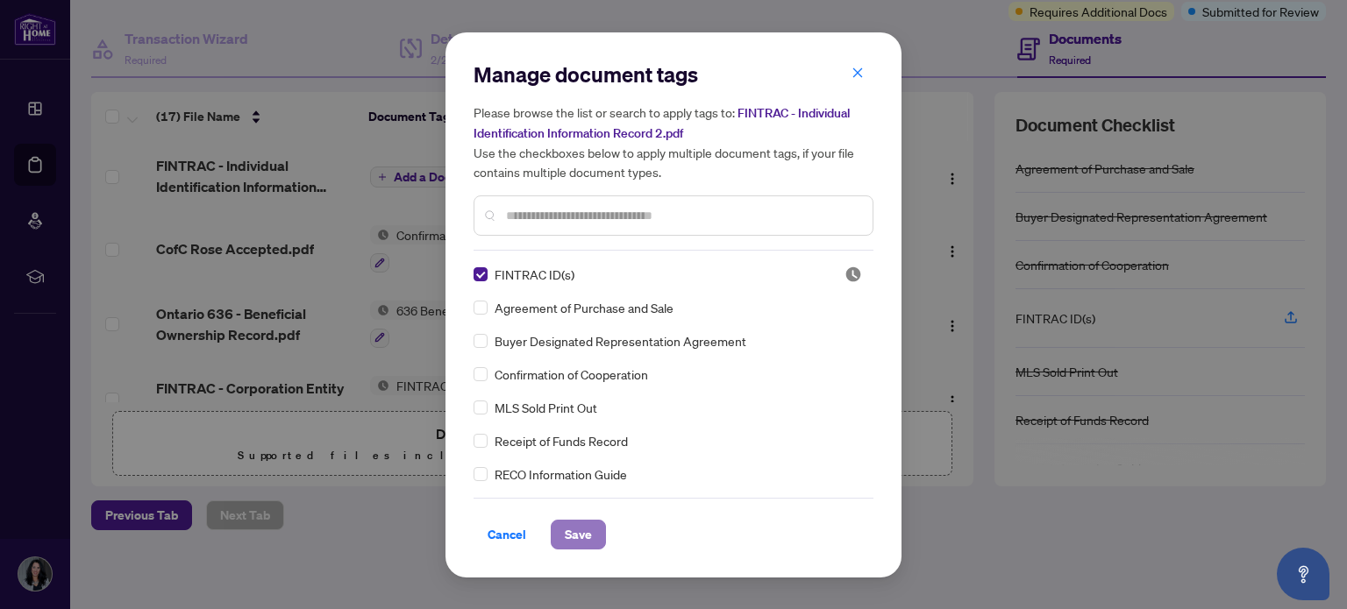
click at [579, 531] on span "Save" at bounding box center [578, 535] width 27 height 28
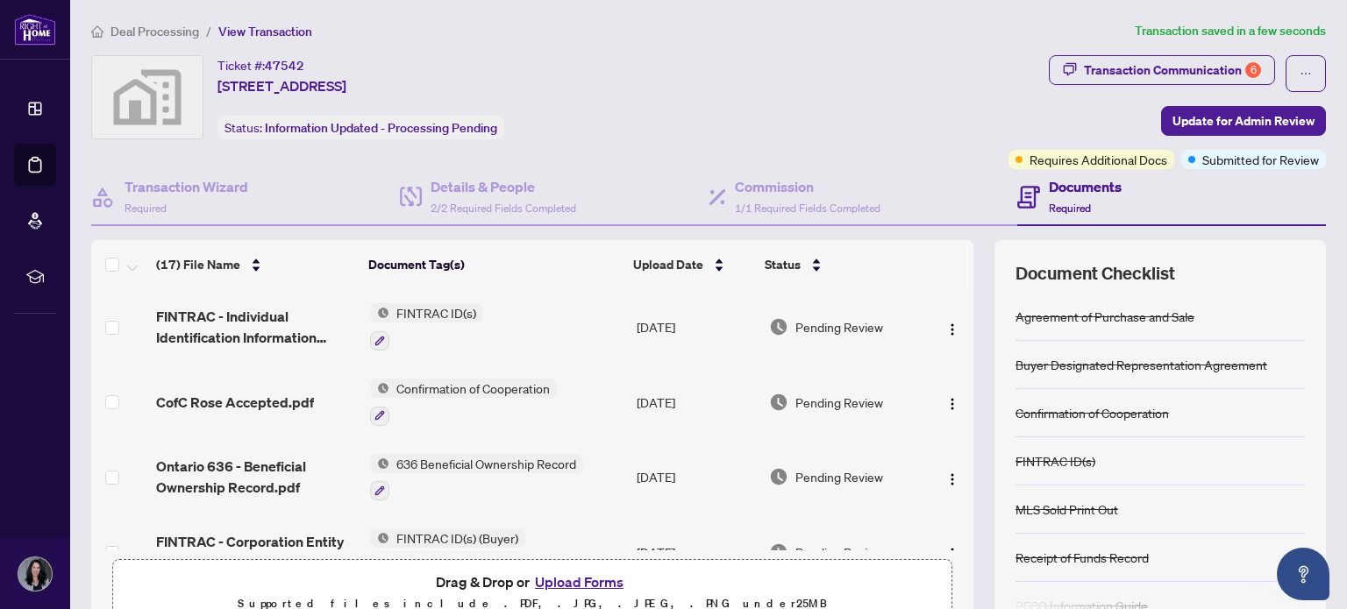
scroll to position [0, 0]
click at [1245, 125] on span "Update for Admin Review" at bounding box center [1243, 121] width 142 height 28
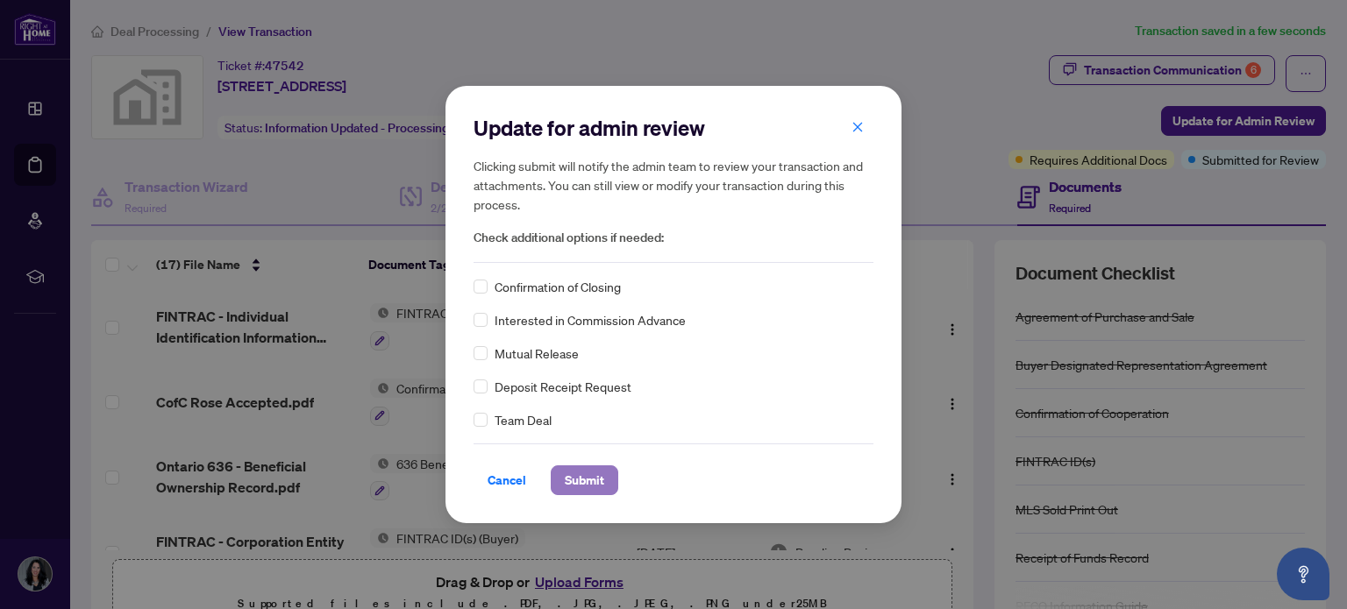
click at [580, 475] on span "Submit" at bounding box center [584, 481] width 39 height 28
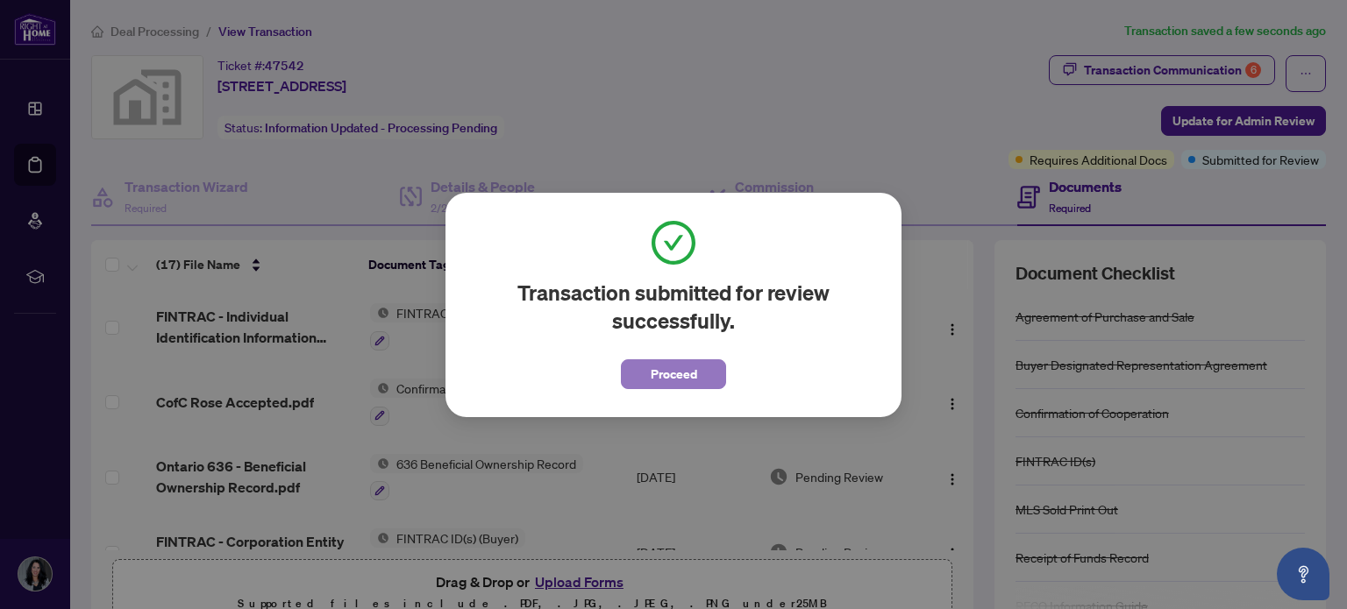
click at [666, 381] on span "Proceed" at bounding box center [674, 374] width 46 height 28
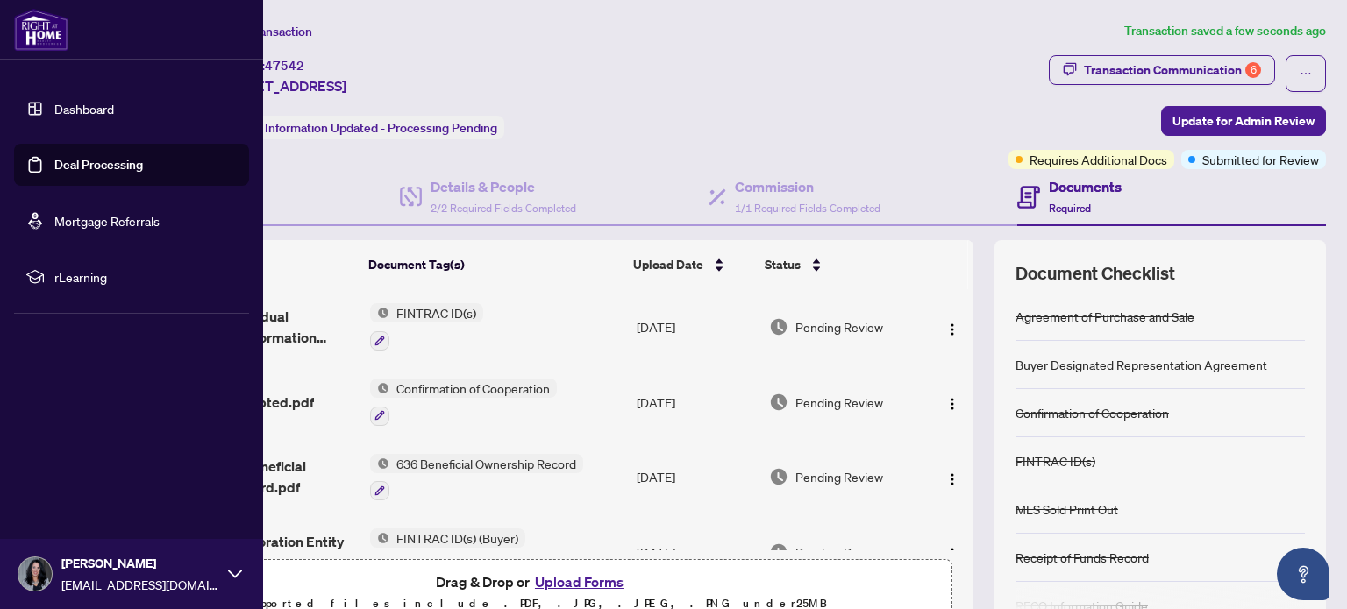
click at [105, 161] on link "Deal Processing" at bounding box center [98, 165] width 89 height 16
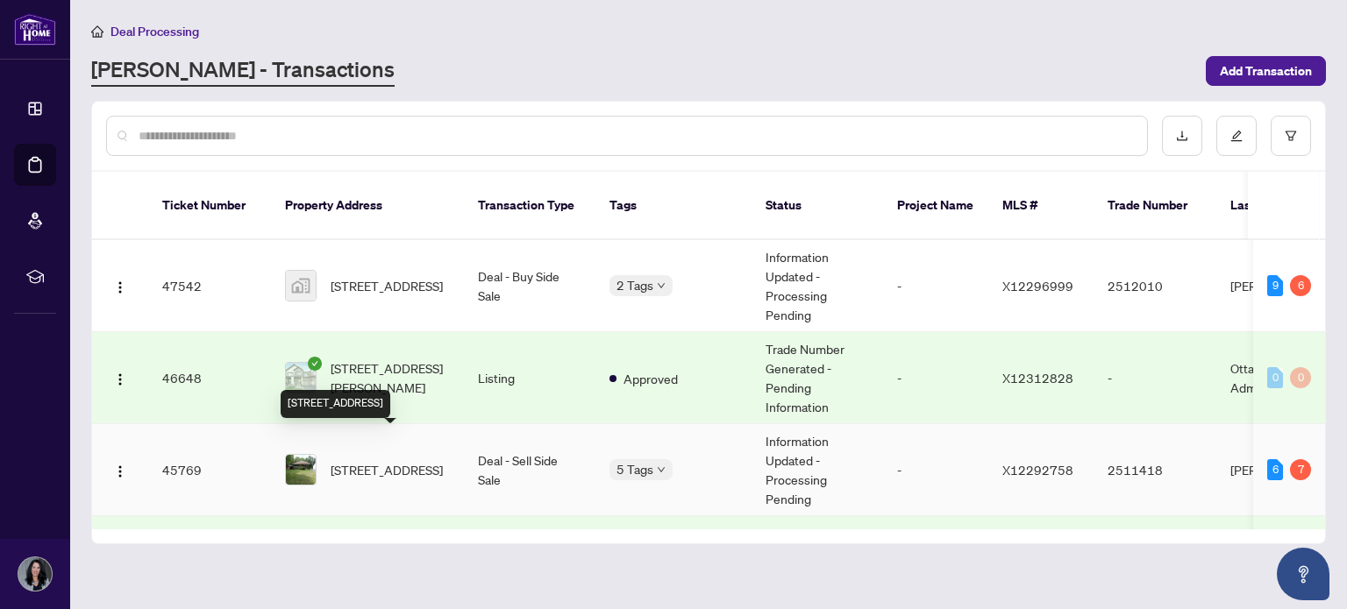
click at [410, 460] on span "[STREET_ADDRESS]" at bounding box center [387, 469] width 112 height 19
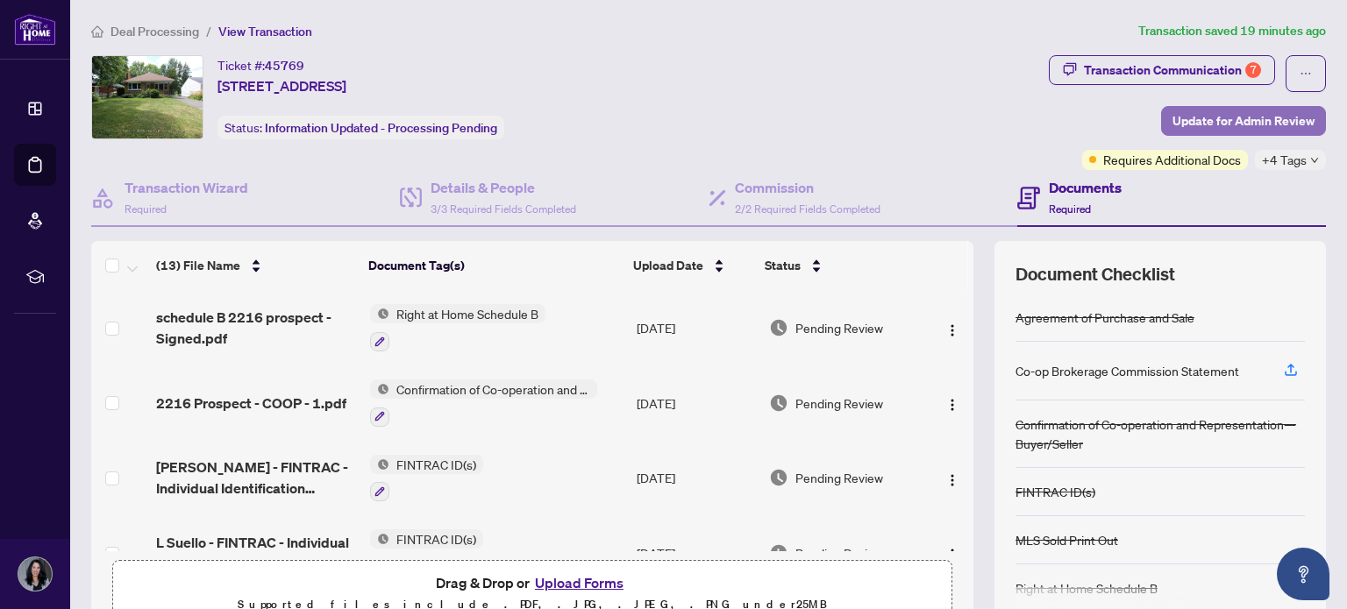
click at [1230, 118] on span "Update for Admin Review" at bounding box center [1243, 121] width 142 height 28
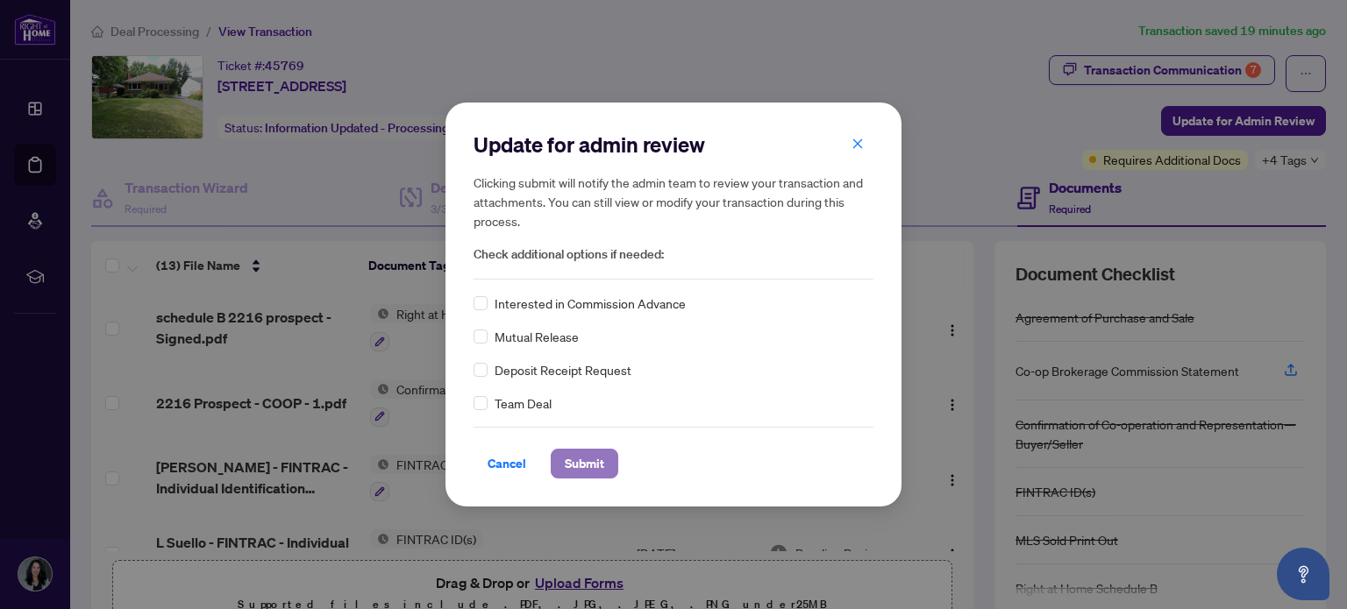
click at [572, 462] on span "Submit" at bounding box center [584, 464] width 39 height 28
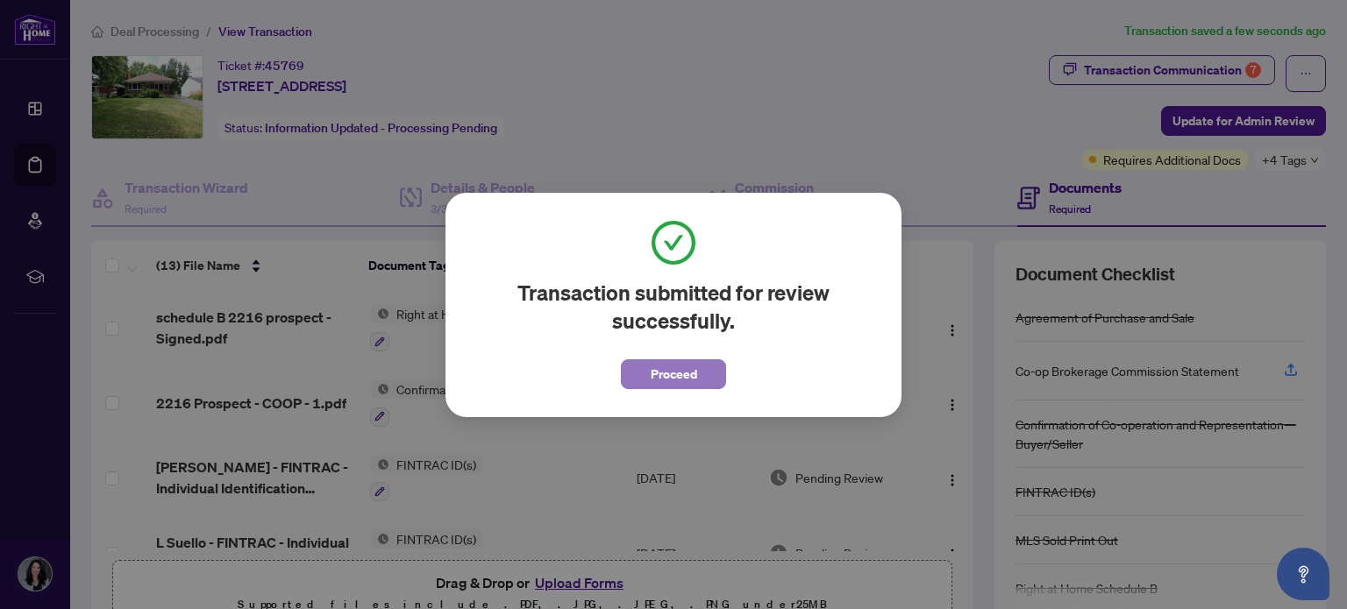
click at [678, 381] on span "Proceed" at bounding box center [674, 374] width 46 height 28
